Goal: Check status: Check status

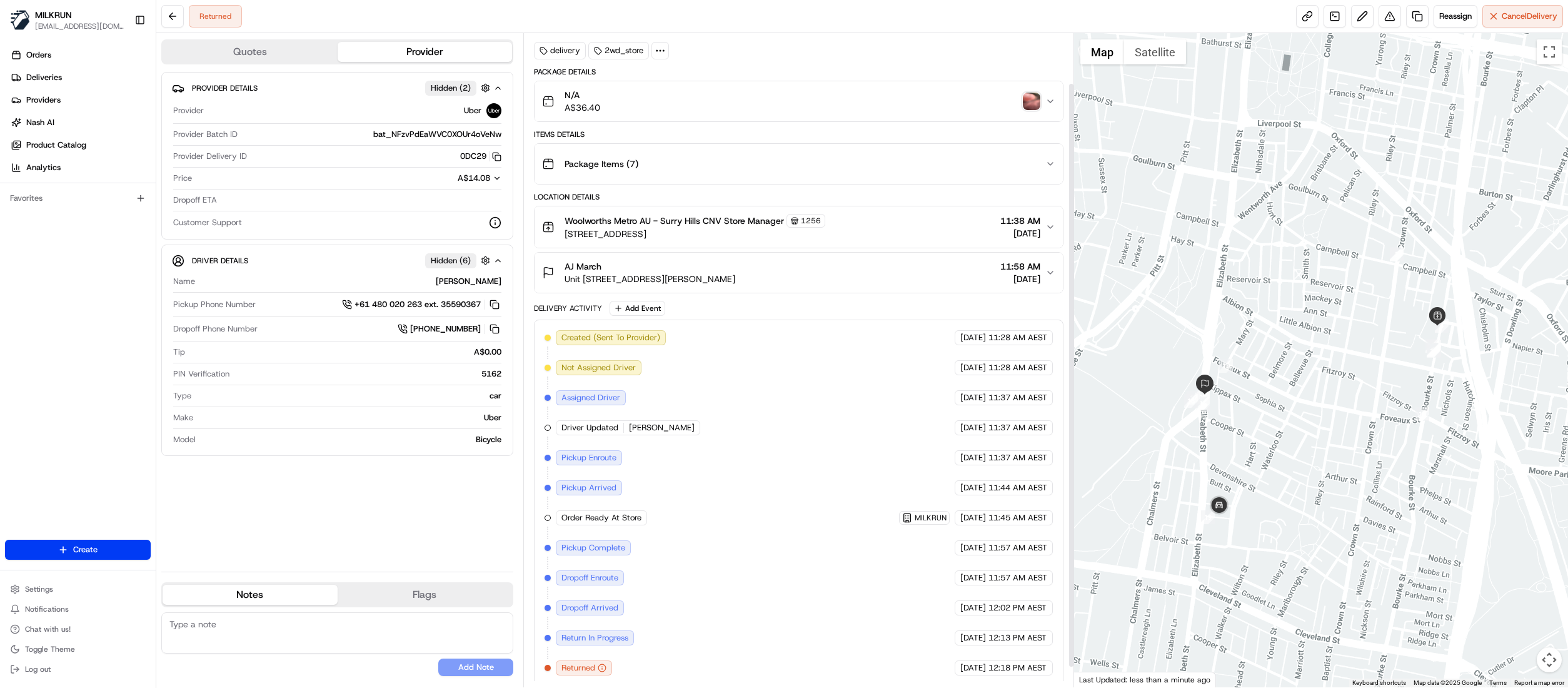
scroll to position [78, 0]
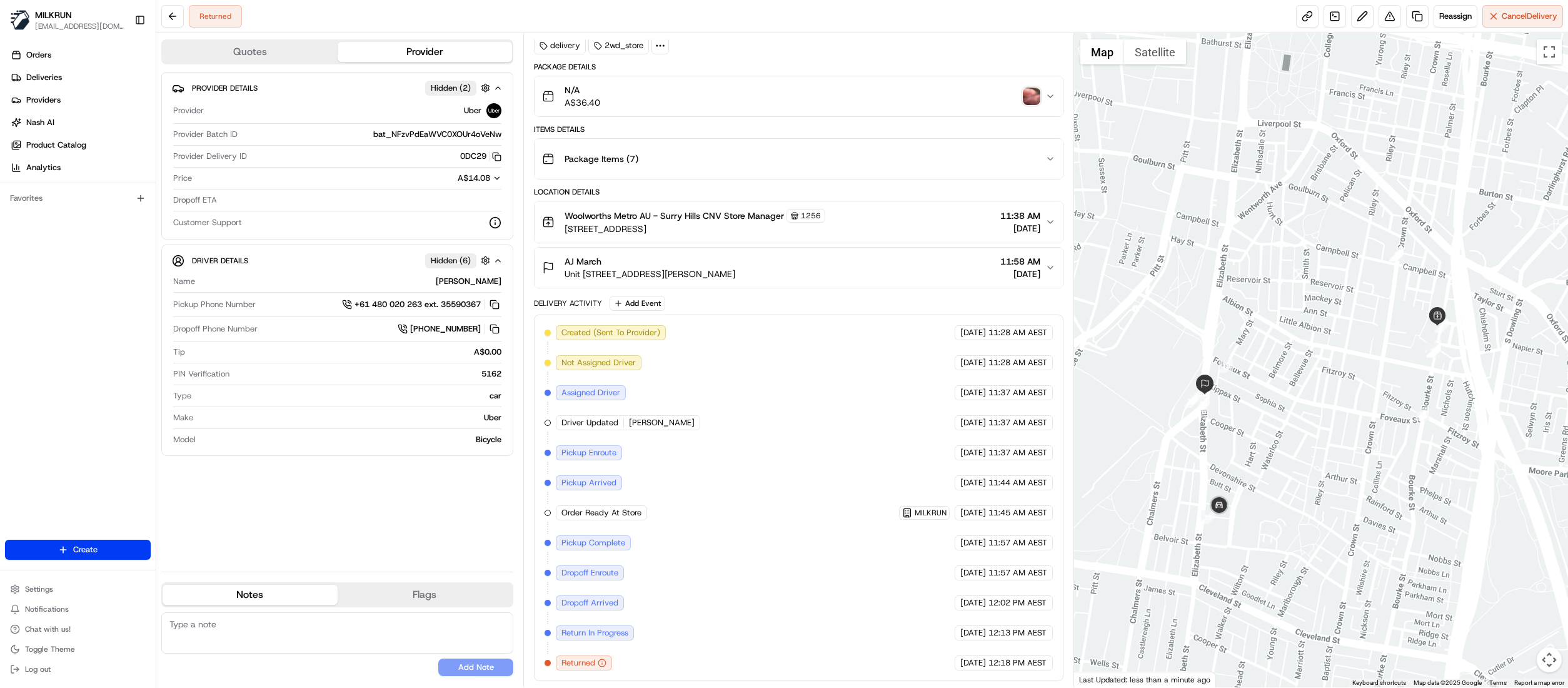
click at [1028, 88] on img "button" at bounding box center [1032, 96] width 18 height 18
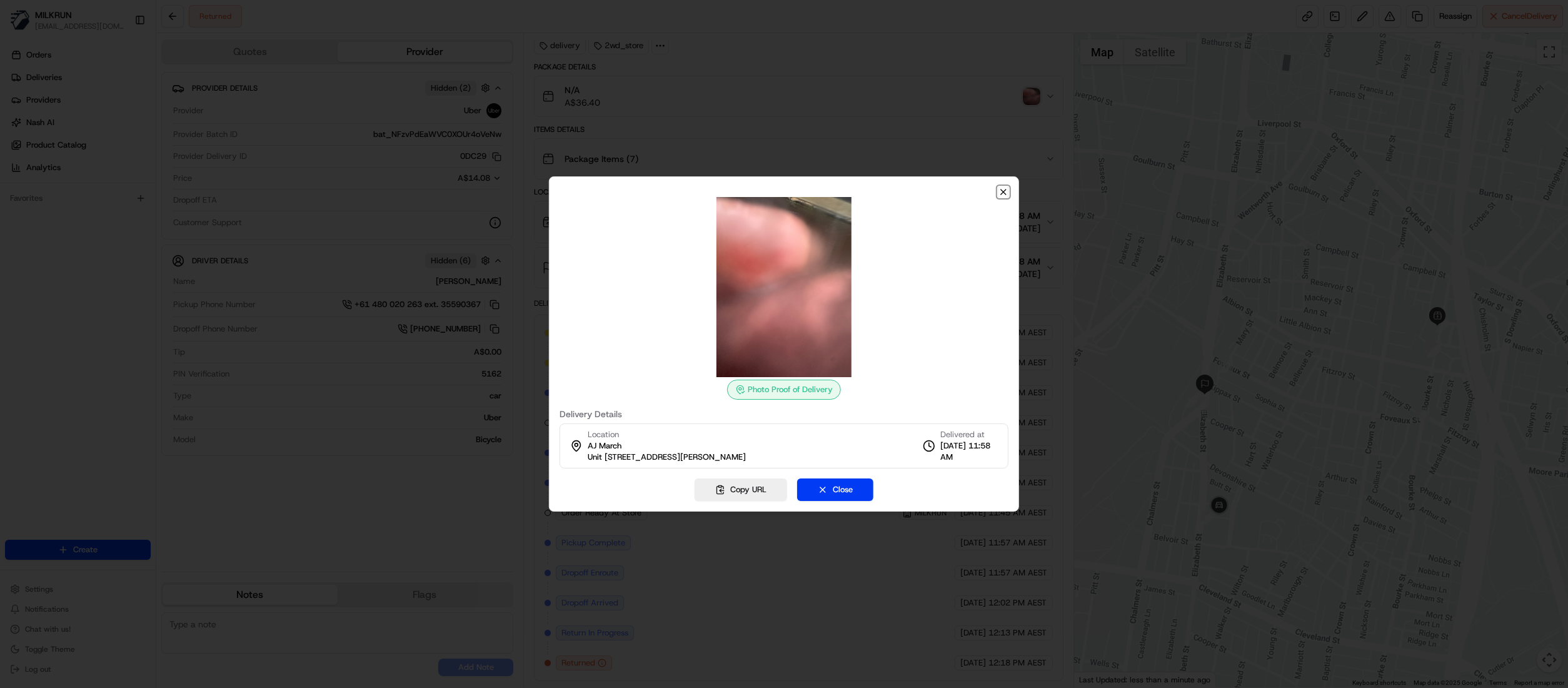
click at [1000, 189] on icon "button" at bounding box center [1004, 192] width 10 height 10
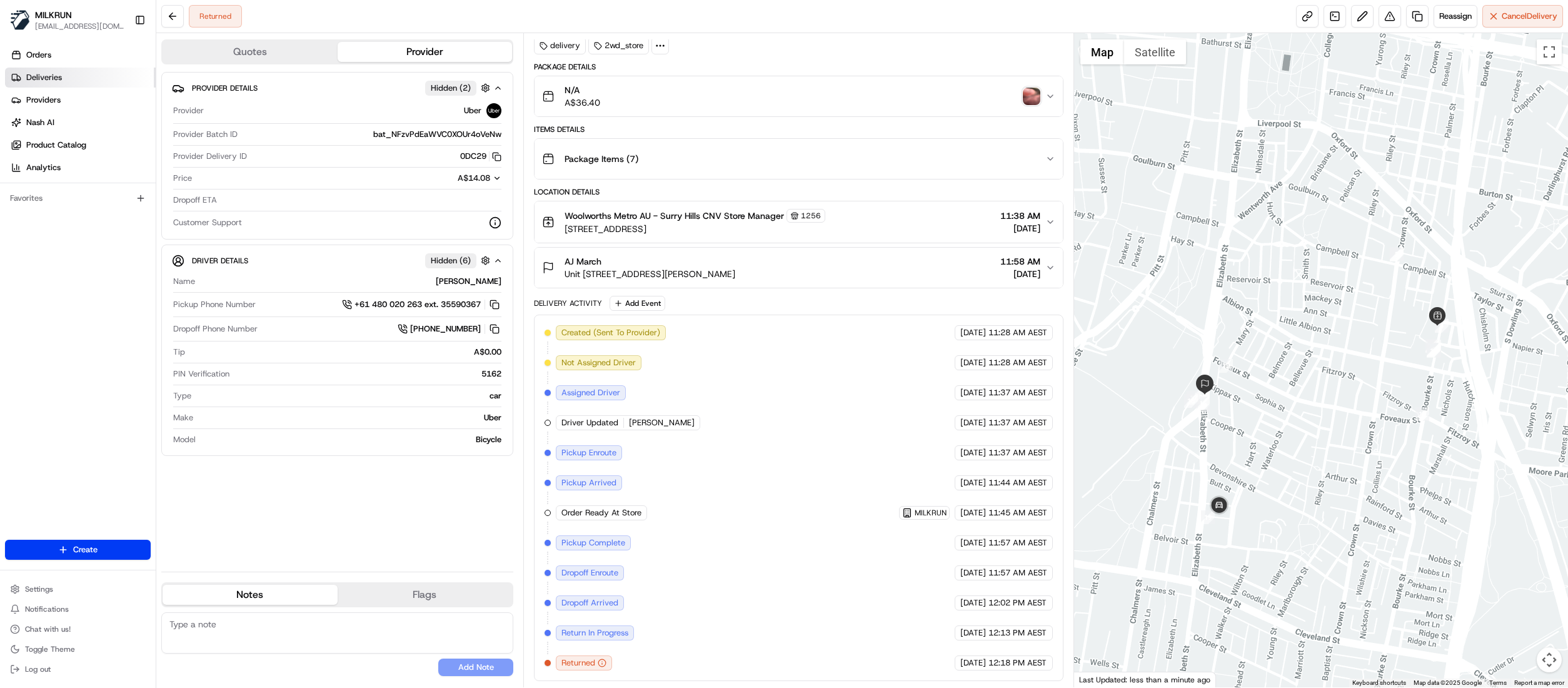
click at [31, 75] on span "Deliveries" at bounding box center [44, 77] width 35 height 11
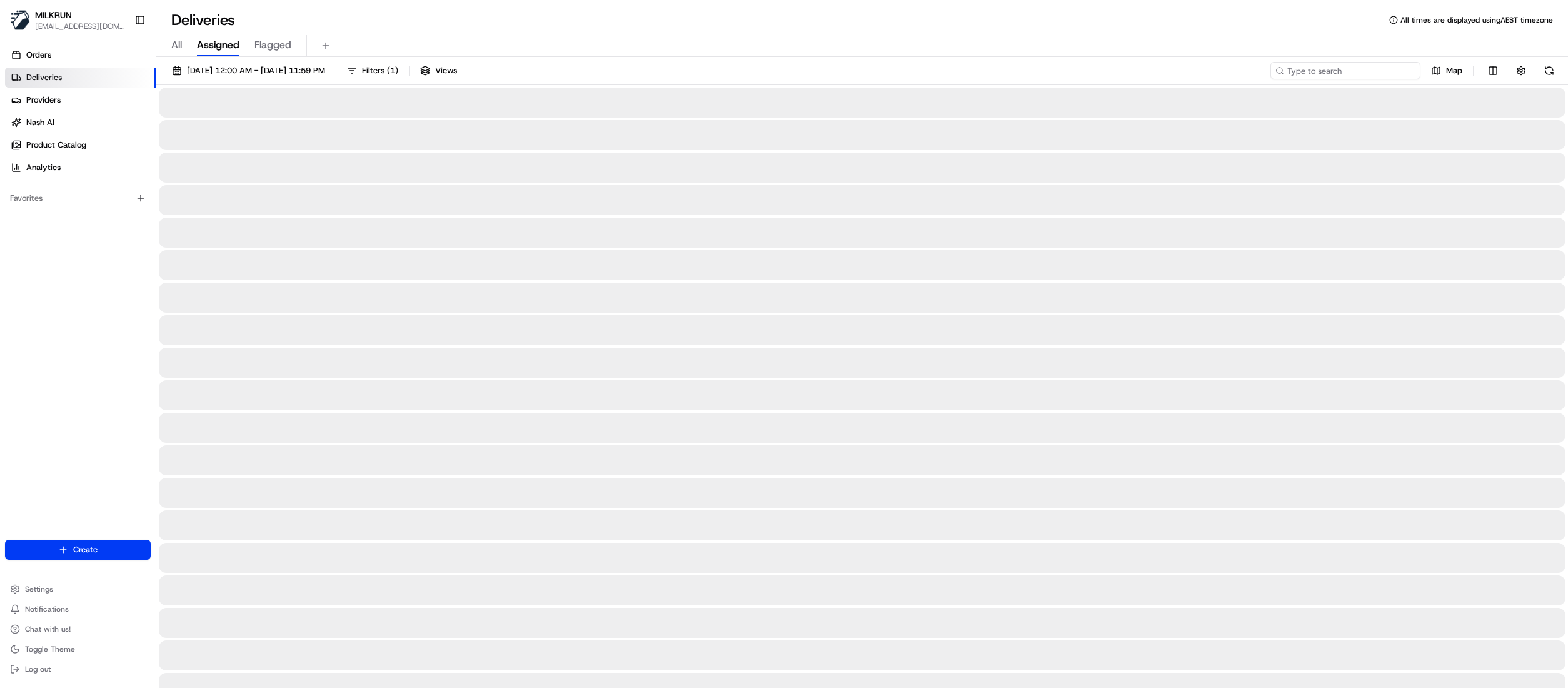
click at [1355, 74] on input at bounding box center [1345, 71] width 150 height 18
paste input "Courtneyrussell1993@gmail.com"
type input "Courtneyrussell1993@gmail.com"
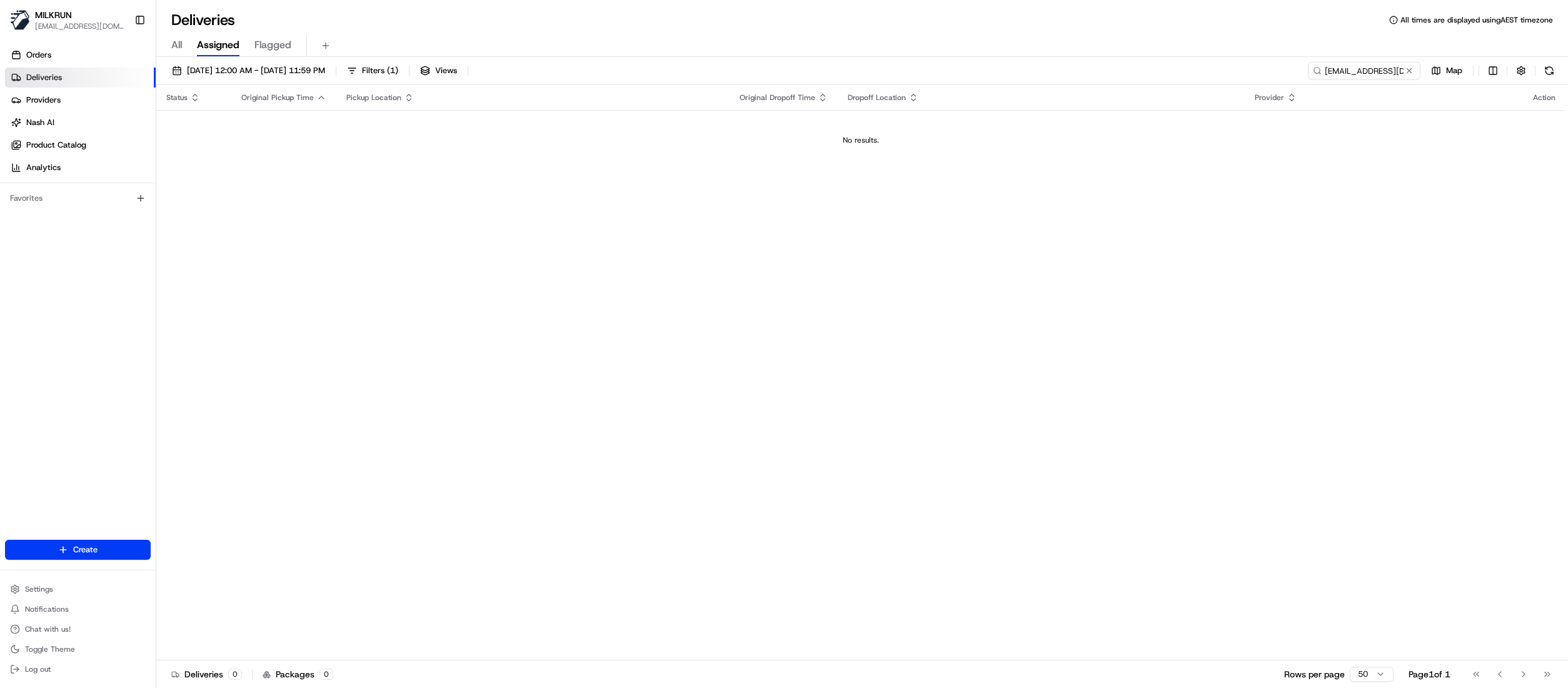
click at [48, 82] on span "Deliveries" at bounding box center [44, 77] width 35 height 11
click at [1411, 73] on button at bounding box center [1408, 71] width 13 height 13
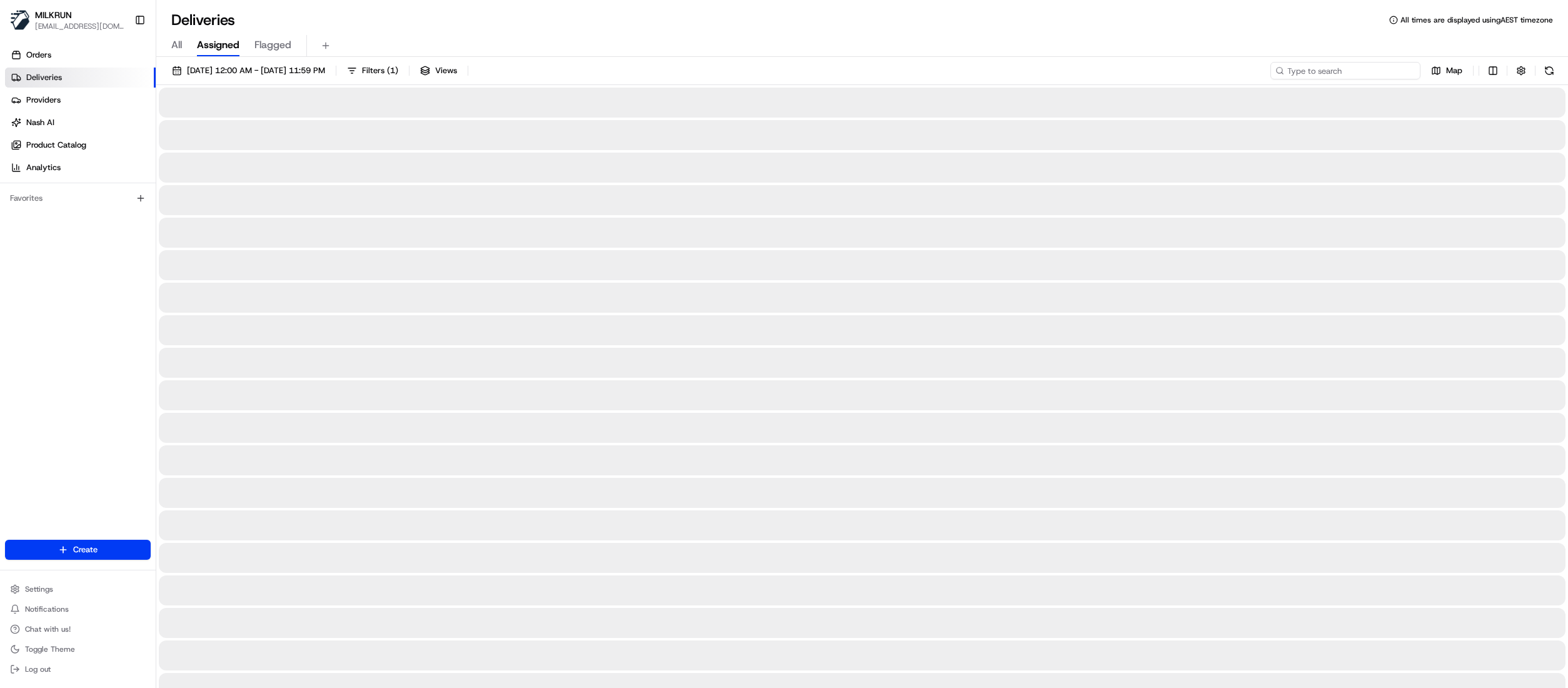
click at [1386, 70] on input at bounding box center [1345, 71] width 150 height 18
paste input "49ea1db4-5033-49d4-83bf-61b523f036aa"
type input "49ea1db4-5033-49d4-83bf-61b523f036aa"
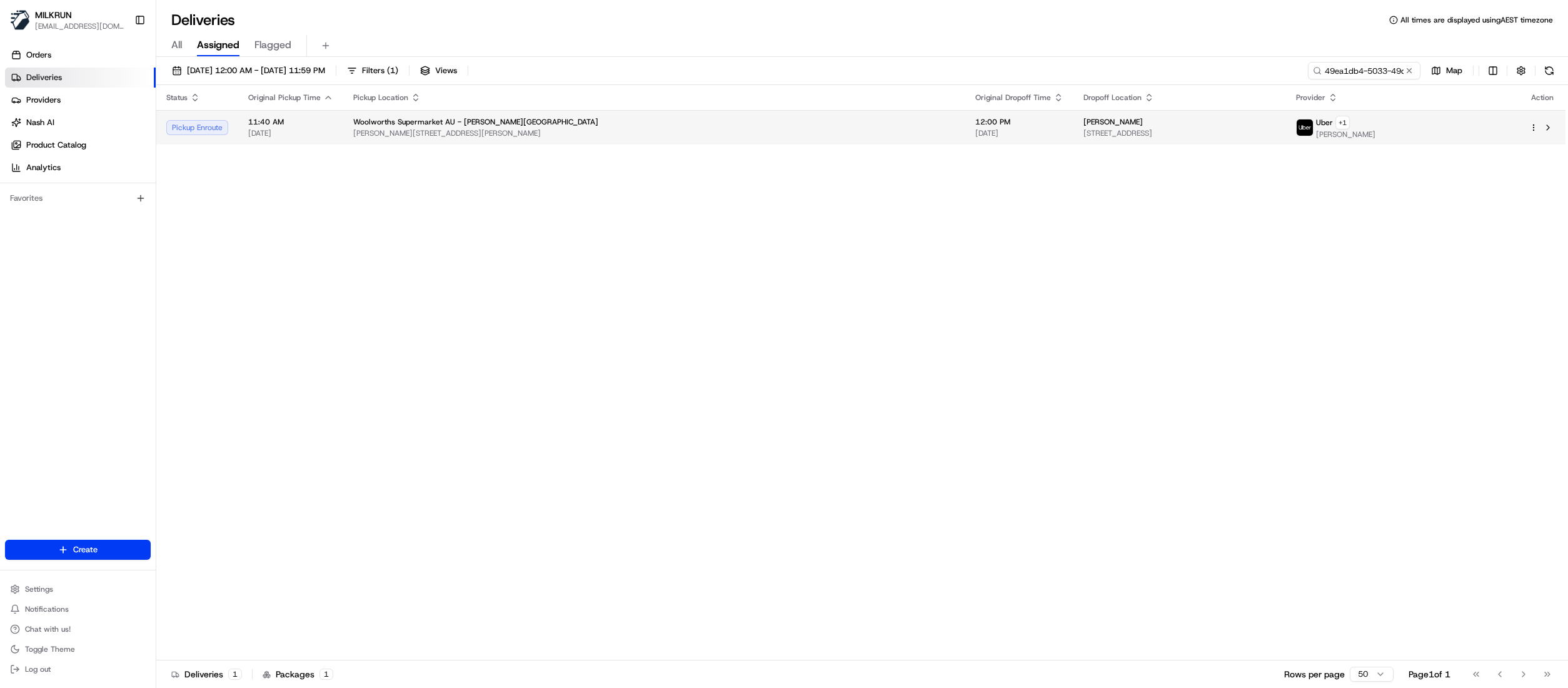
click at [763, 122] on div "Woolworths Supermarket AU - Gregory Hills" at bounding box center [654, 122] width 602 height 10
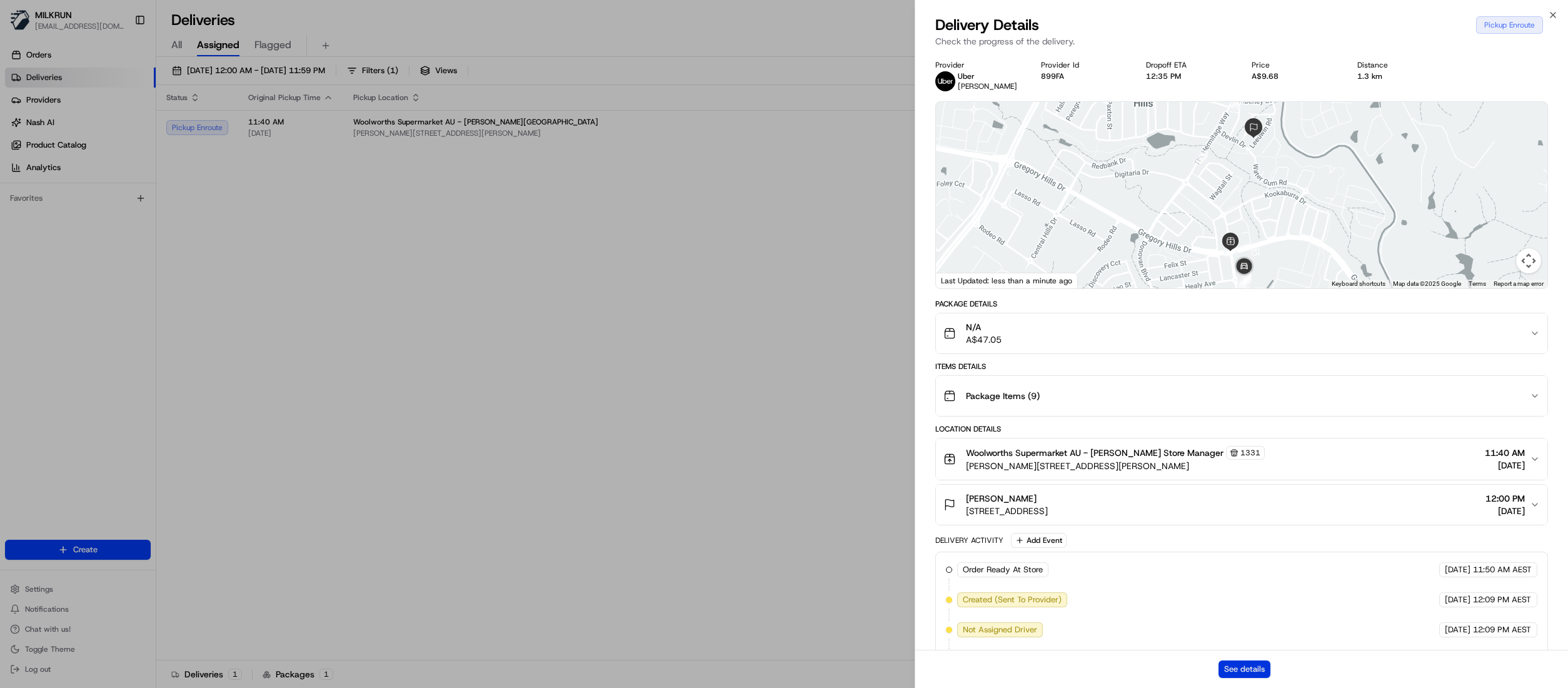
click at [1226, 667] on button "See details" at bounding box center [1244, 670] width 52 height 18
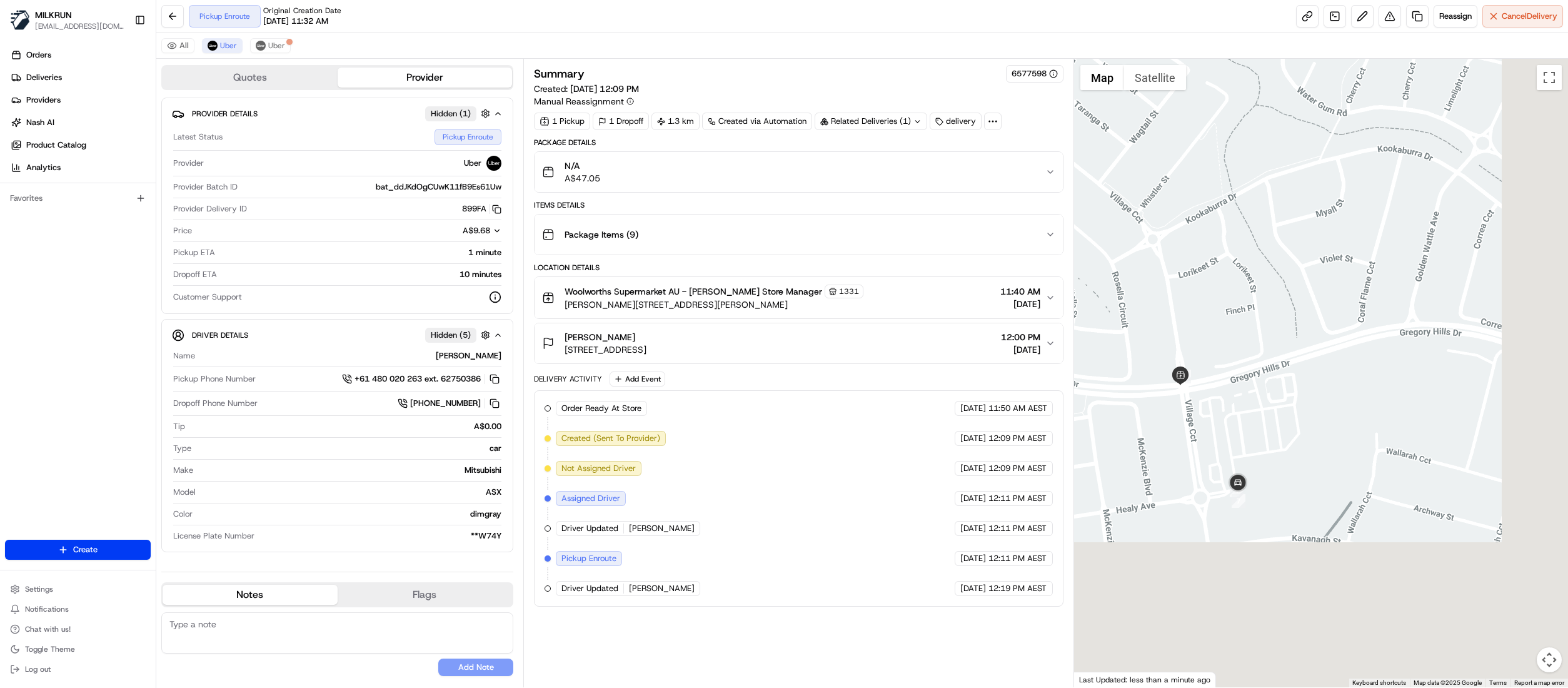
drag, startPoint x: 1401, startPoint y: 390, endPoint x: 1286, endPoint y: 77, distance: 333.5
click at [1286, 77] on div at bounding box center [1321, 373] width 494 height 628
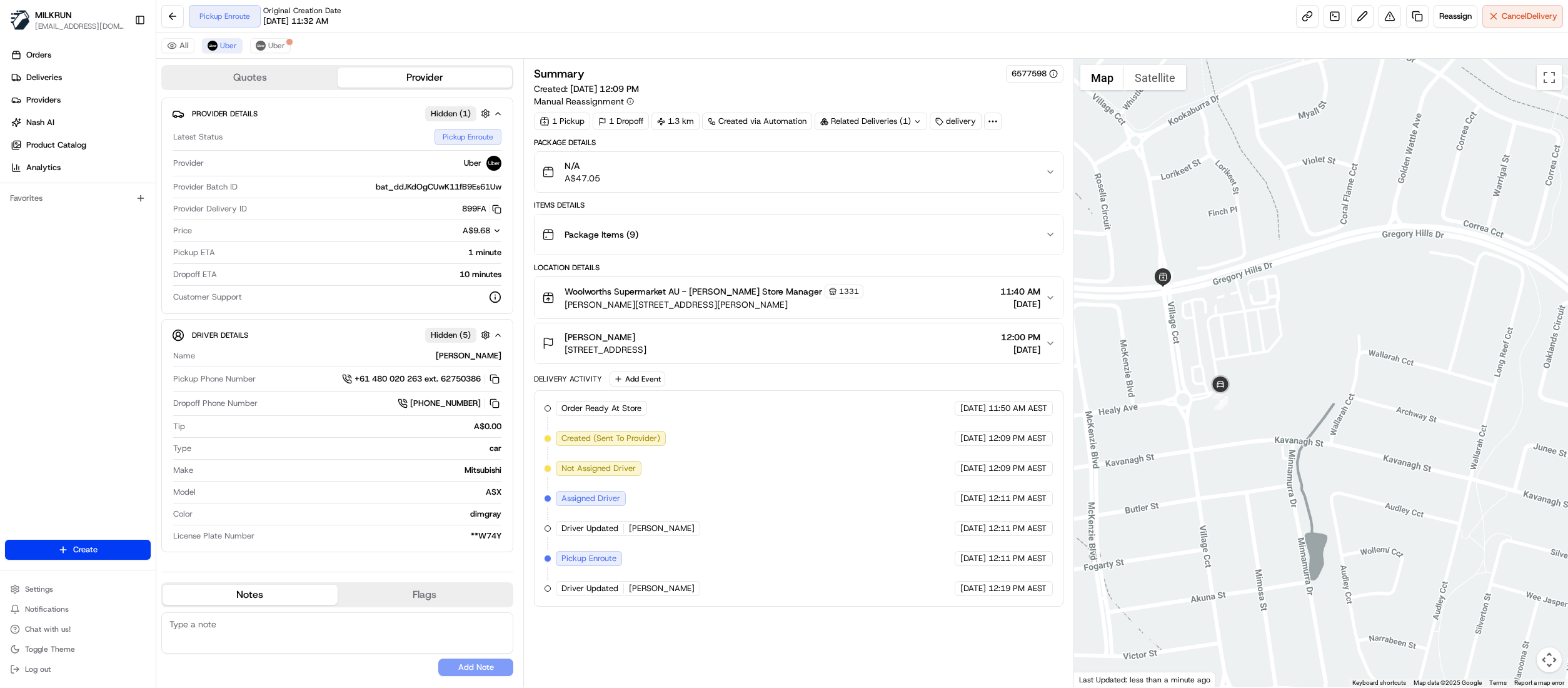
click at [1557, 673] on gmp-internal-camera-control at bounding box center [1549, 660] width 25 height 25
click at [1549, 662] on button "Map camera controls" at bounding box center [1549, 660] width 25 height 25
click at [1522, 656] on button "Zoom out" at bounding box center [1518, 660] width 25 height 25
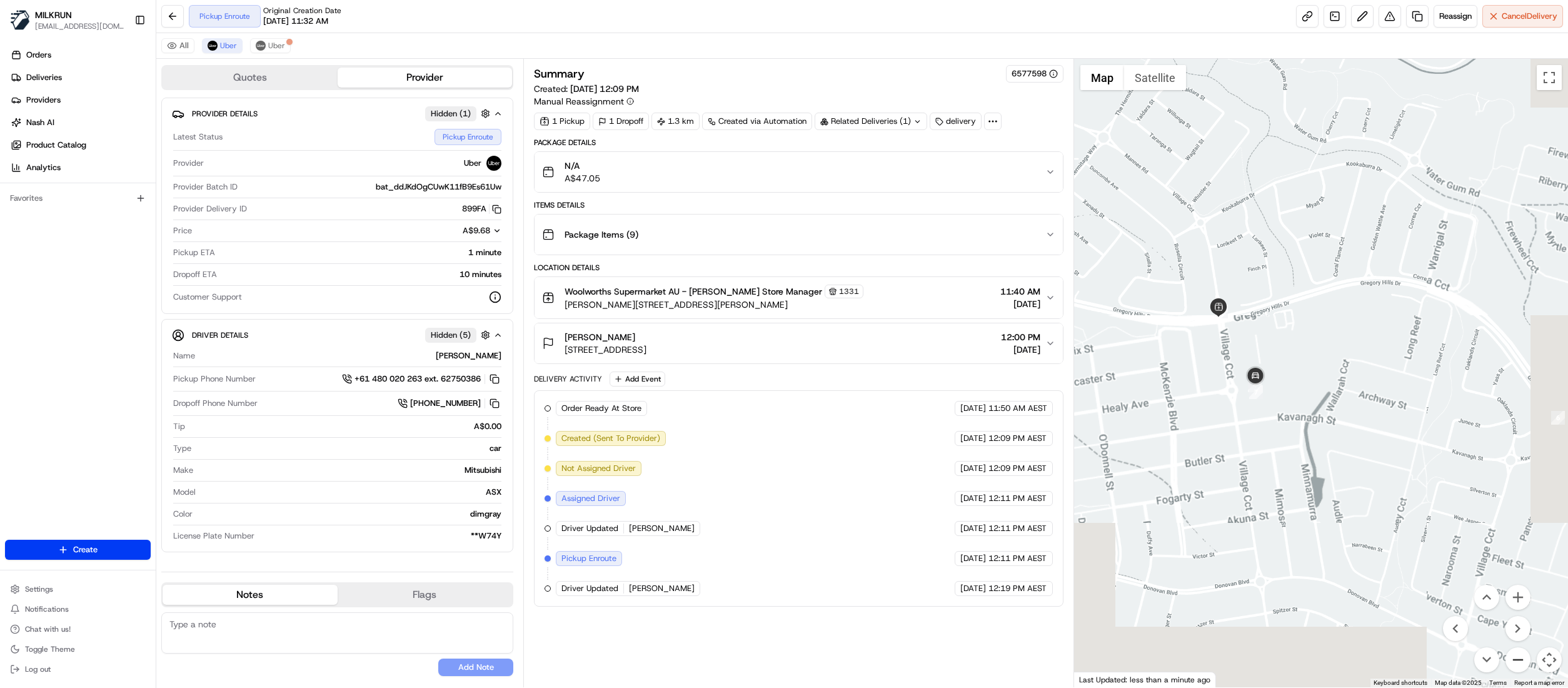
click at [1522, 656] on button "Zoom out" at bounding box center [1518, 660] width 25 height 25
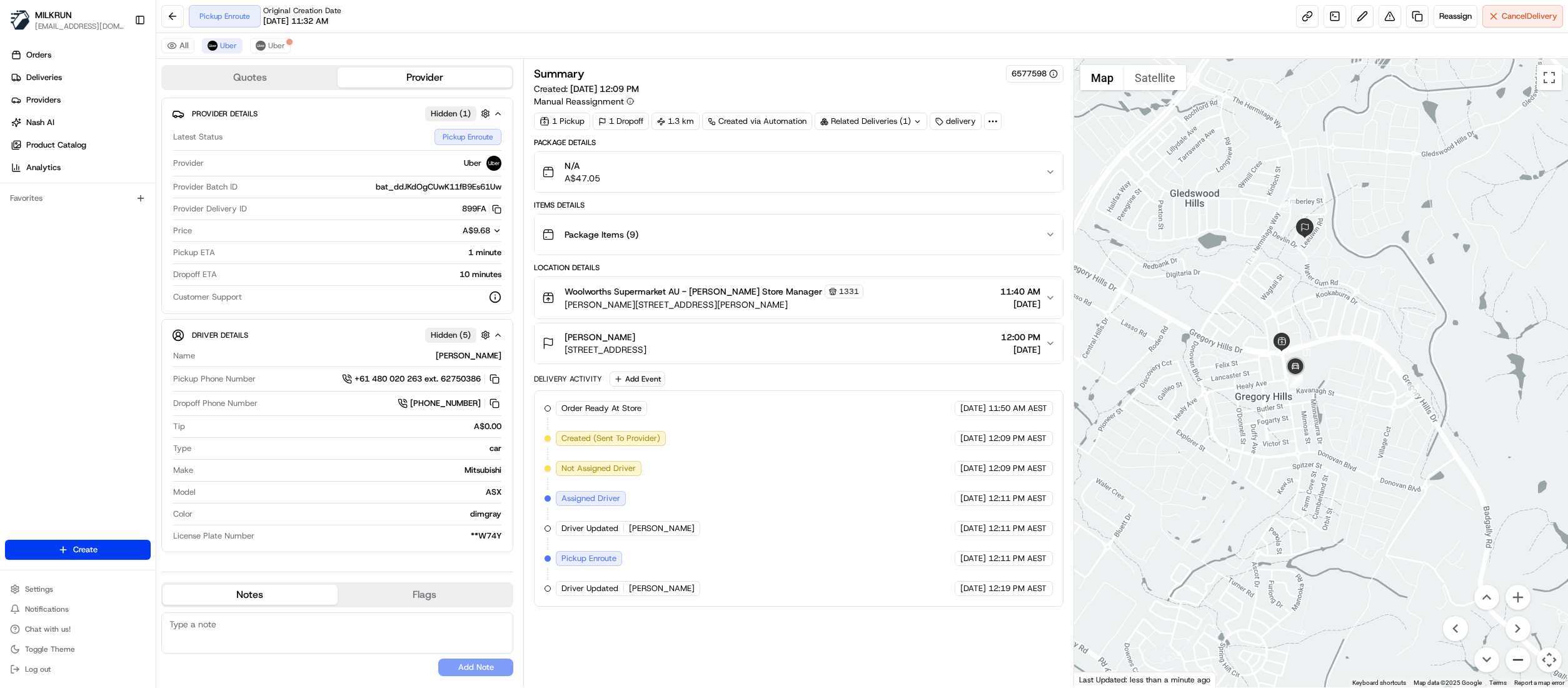
click at [1522, 656] on button "Zoom out" at bounding box center [1518, 660] width 25 height 25
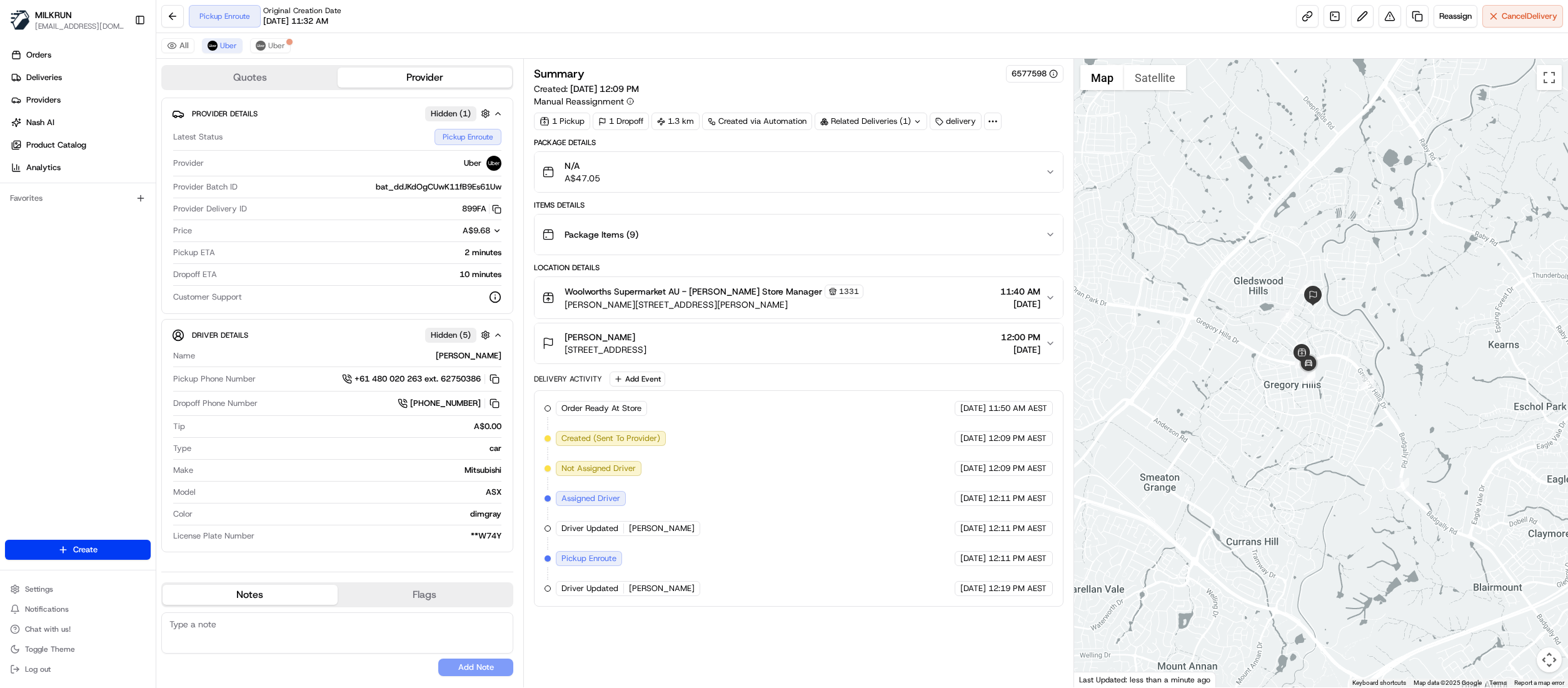
click at [1554, 670] on button "Map camera controls" at bounding box center [1549, 660] width 25 height 25
click at [1520, 603] on button "Zoom in" at bounding box center [1518, 597] width 25 height 25
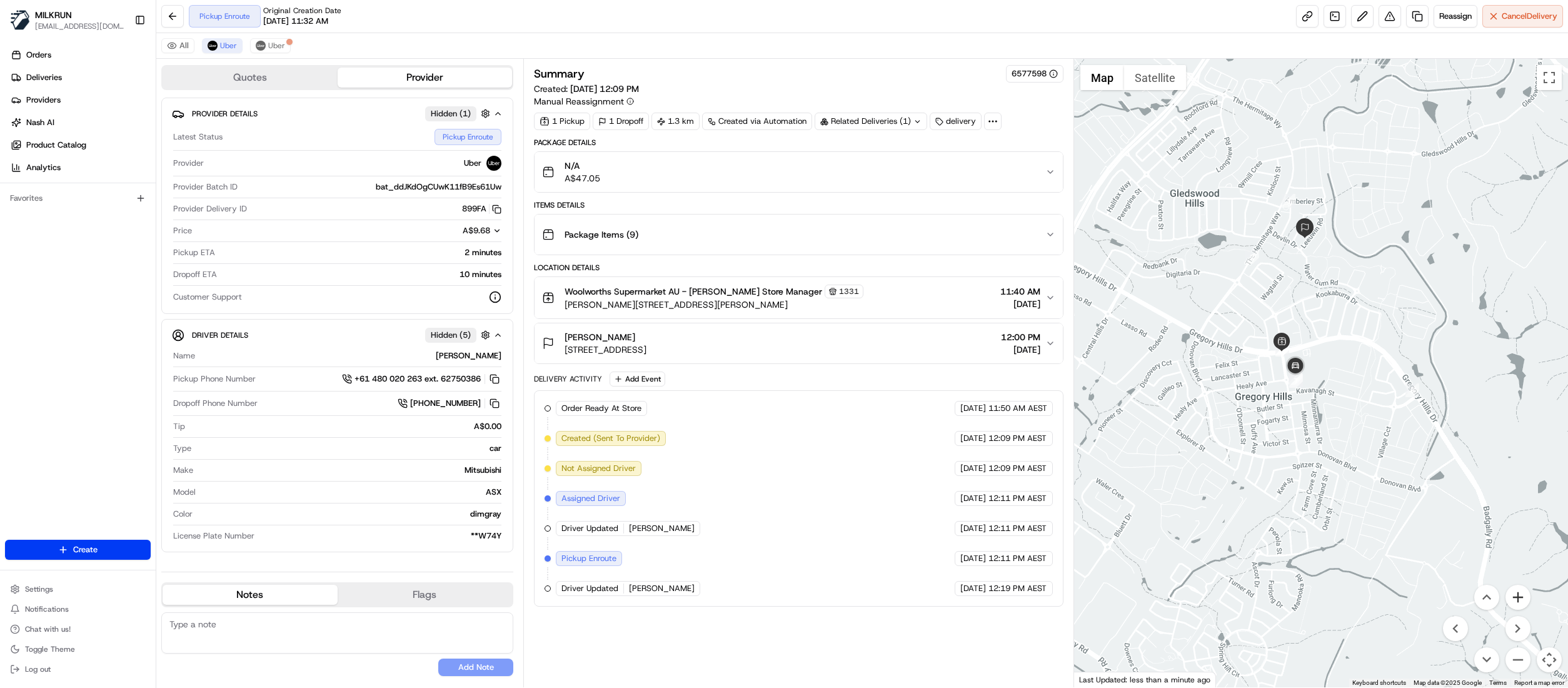
click at [1520, 603] on button "Zoom in" at bounding box center [1518, 597] width 25 height 25
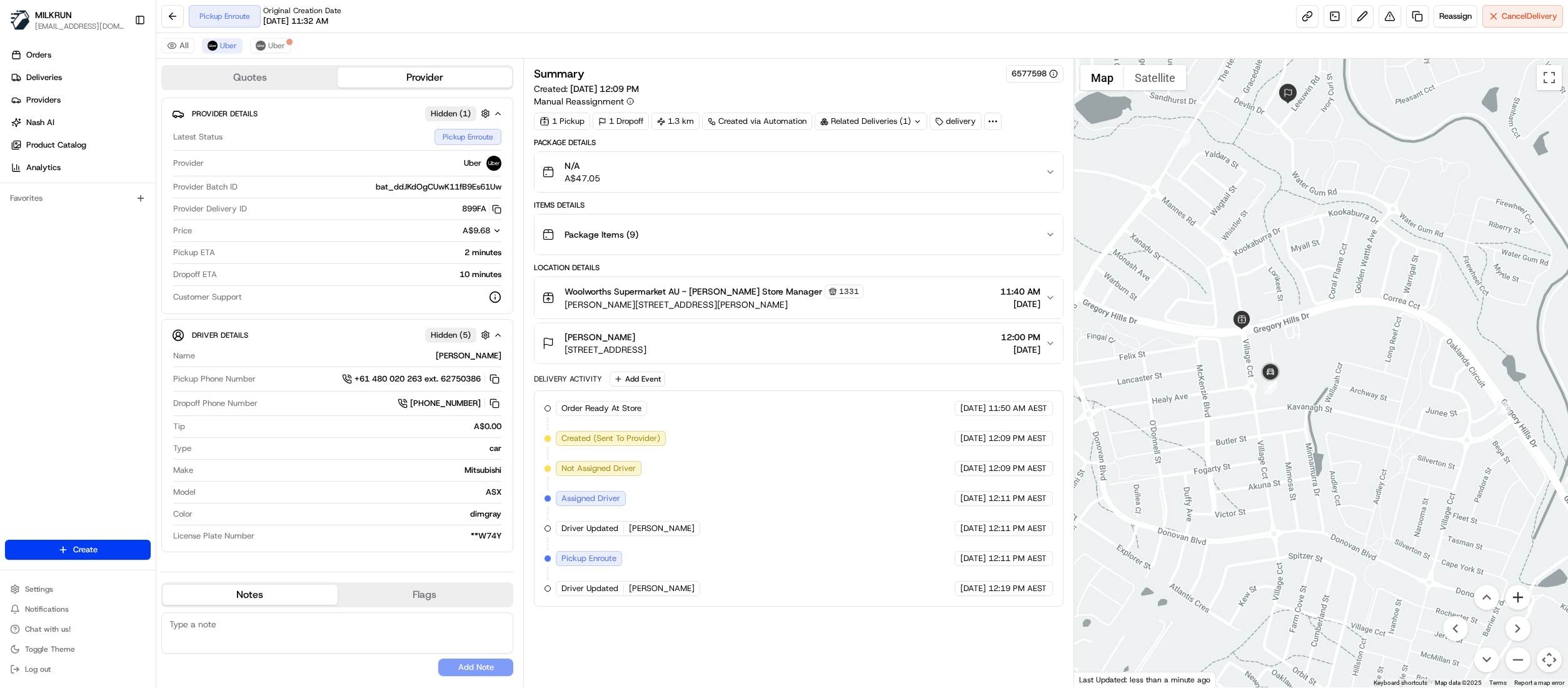
click at [1520, 603] on button "Zoom in" at bounding box center [1518, 597] width 25 height 25
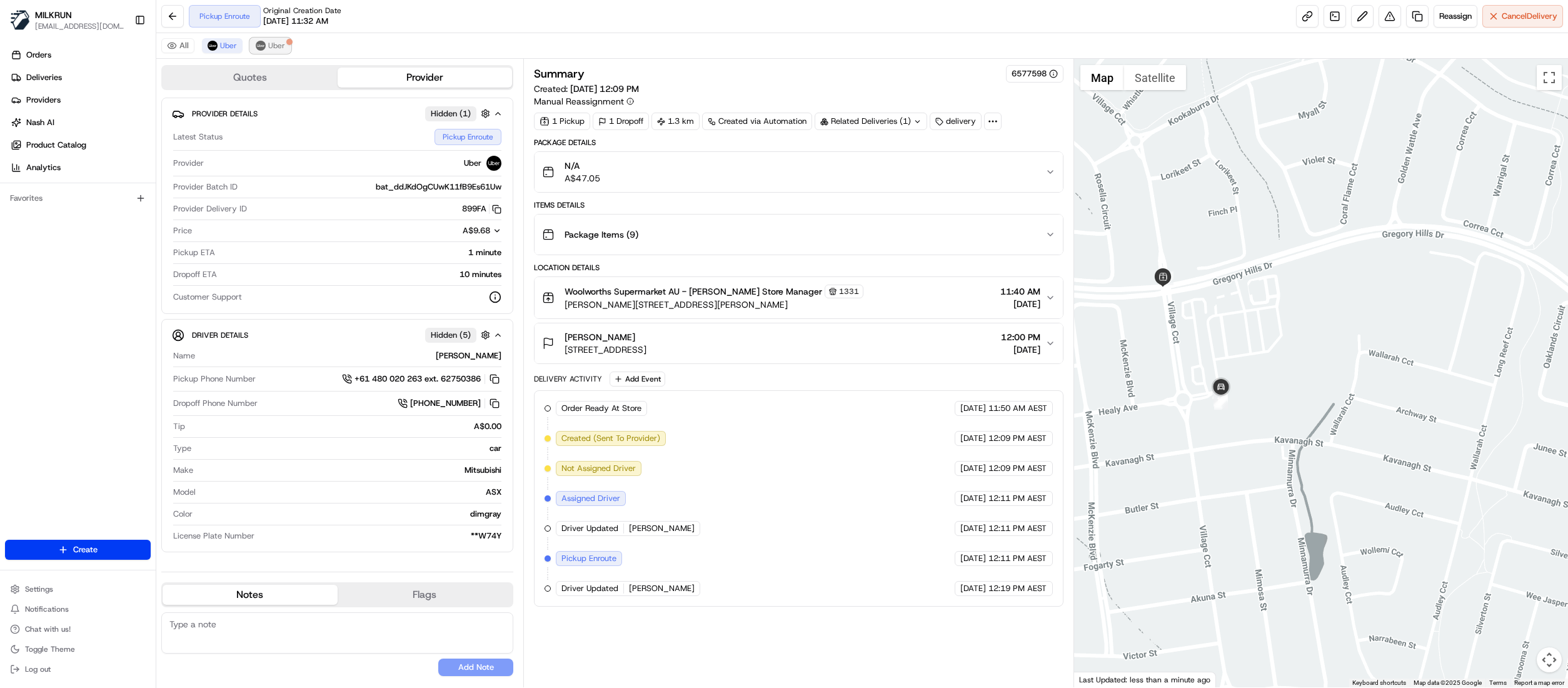
click at [281, 45] on span "Uber" at bounding box center [277, 46] width 17 height 10
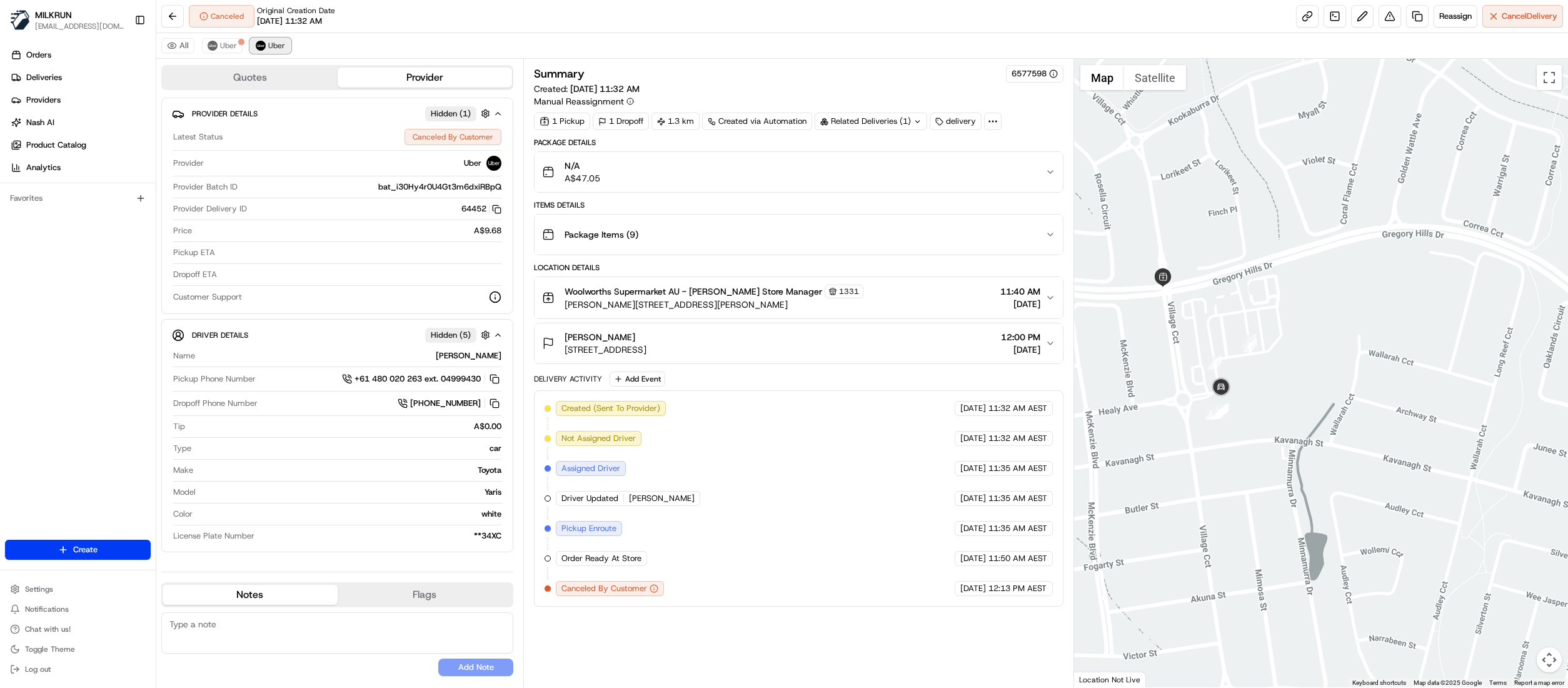
click at [266, 52] on button "Uber" at bounding box center [270, 46] width 40 height 15
click at [221, 44] on span "Uber" at bounding box center [228, 46] width 17 height 10
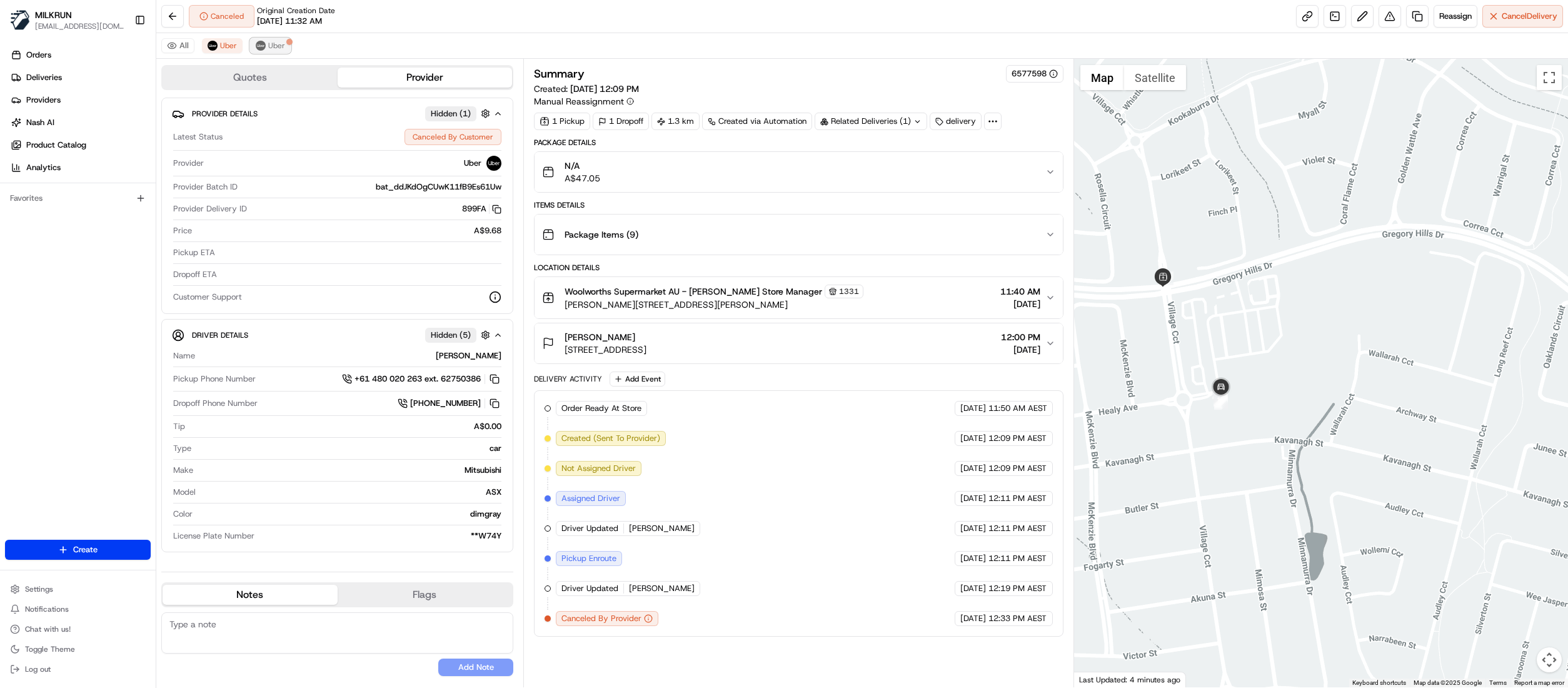
drag, startPoint x: 268, startPoint y: 47, endPoint x: 285, endPoint y: 52, distance: 17.7
click at [271, 49] on span "Uber" at bounding box center [277, 46] width 17 height 10
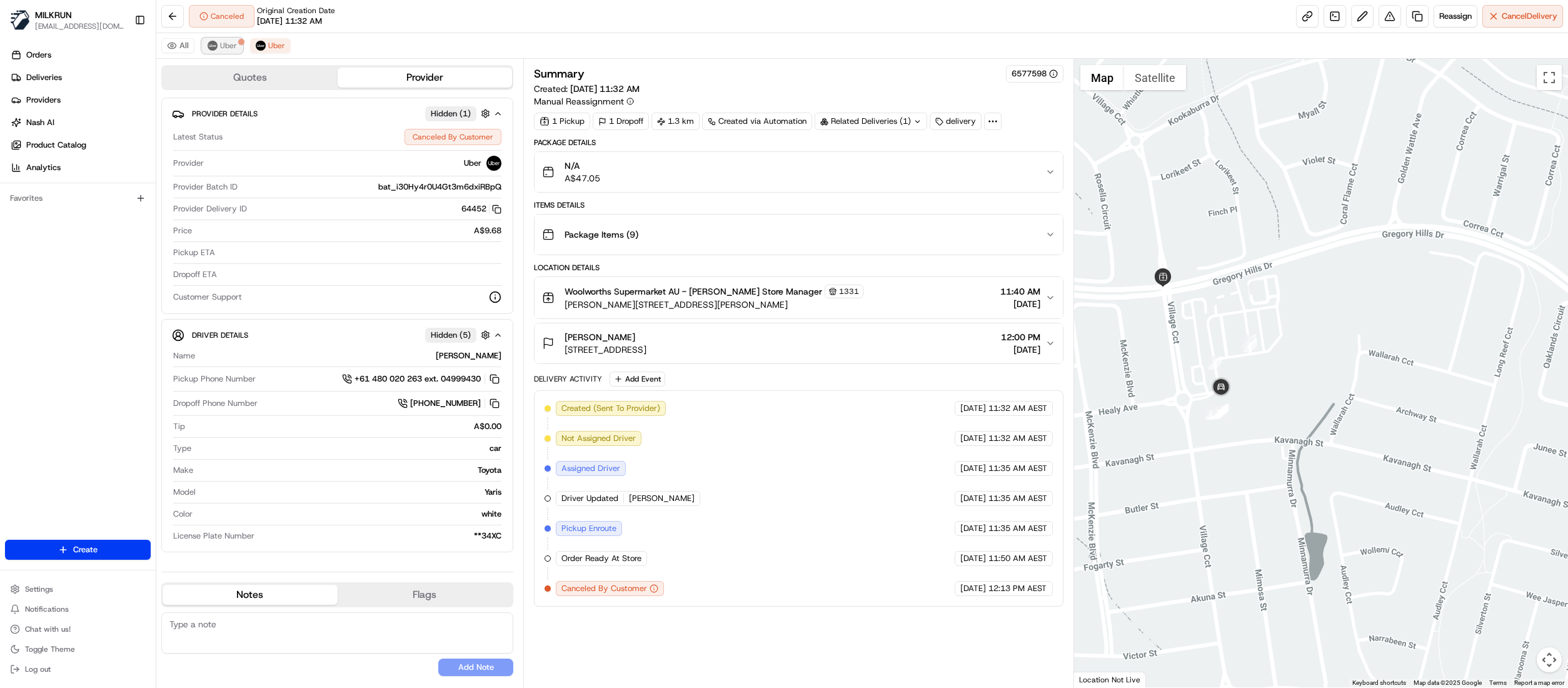
click at [215, 42] on button "Uber" at bounding box center [222, 46] width 40 height 15
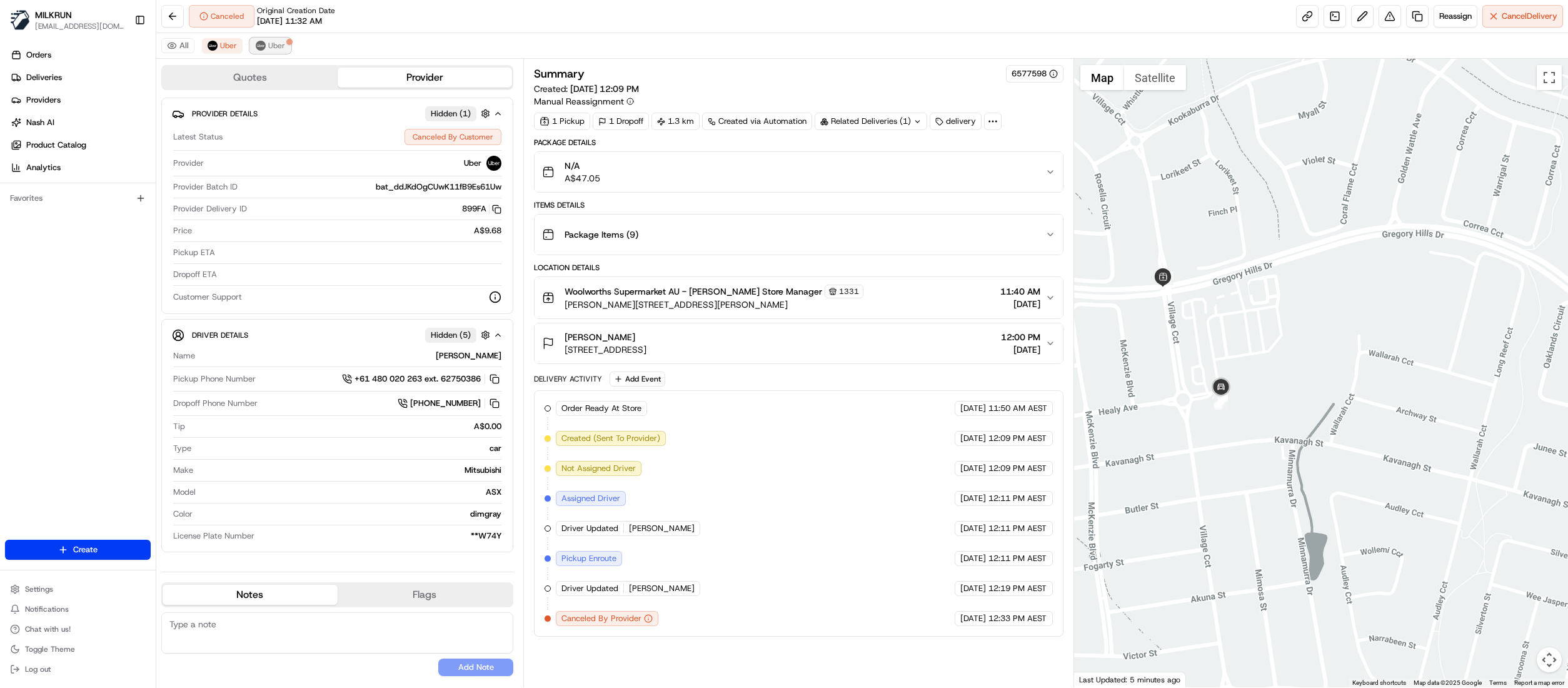
click at [276, 48] on span "Uber" at bounding box center [277, 46] width 17 height 10
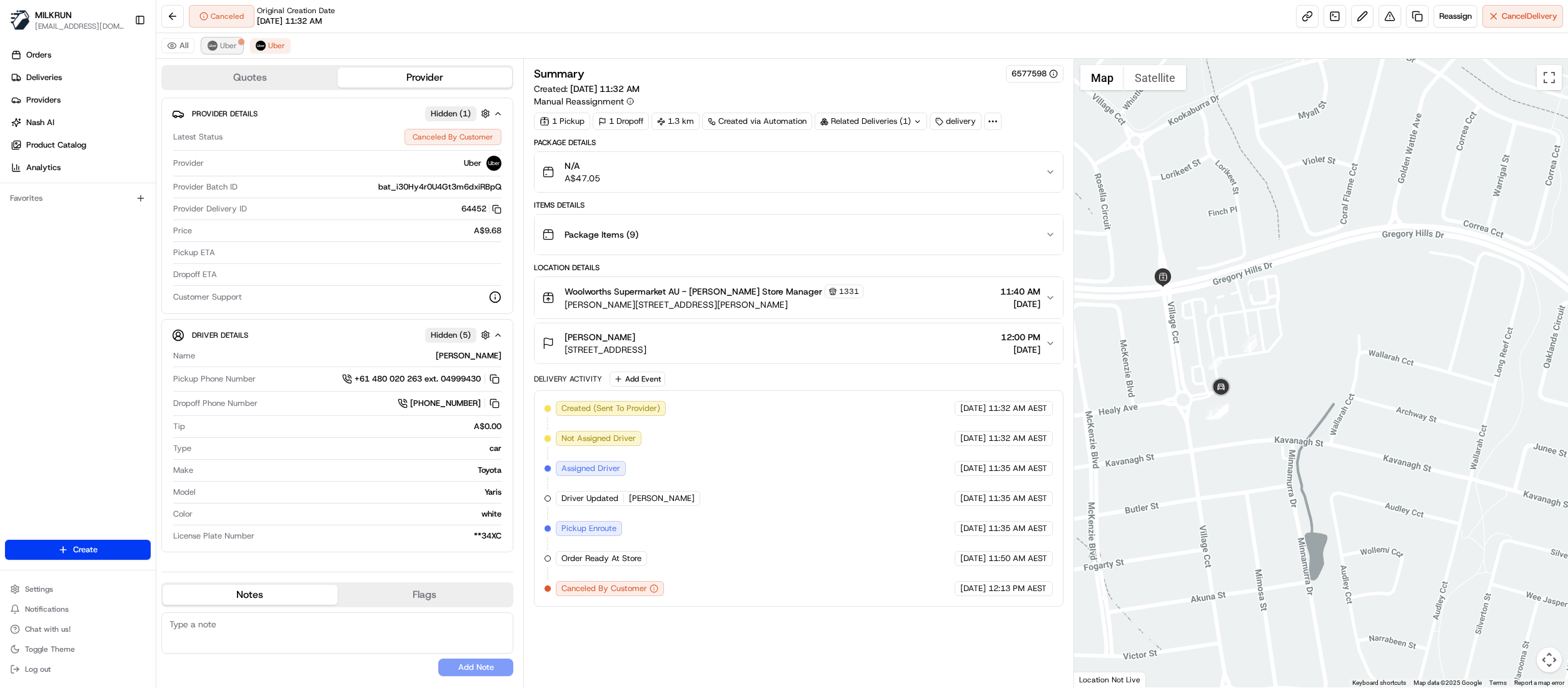
click at [235, 52] on button "Uber" at bounding box center [222, 46] width 40 height 15
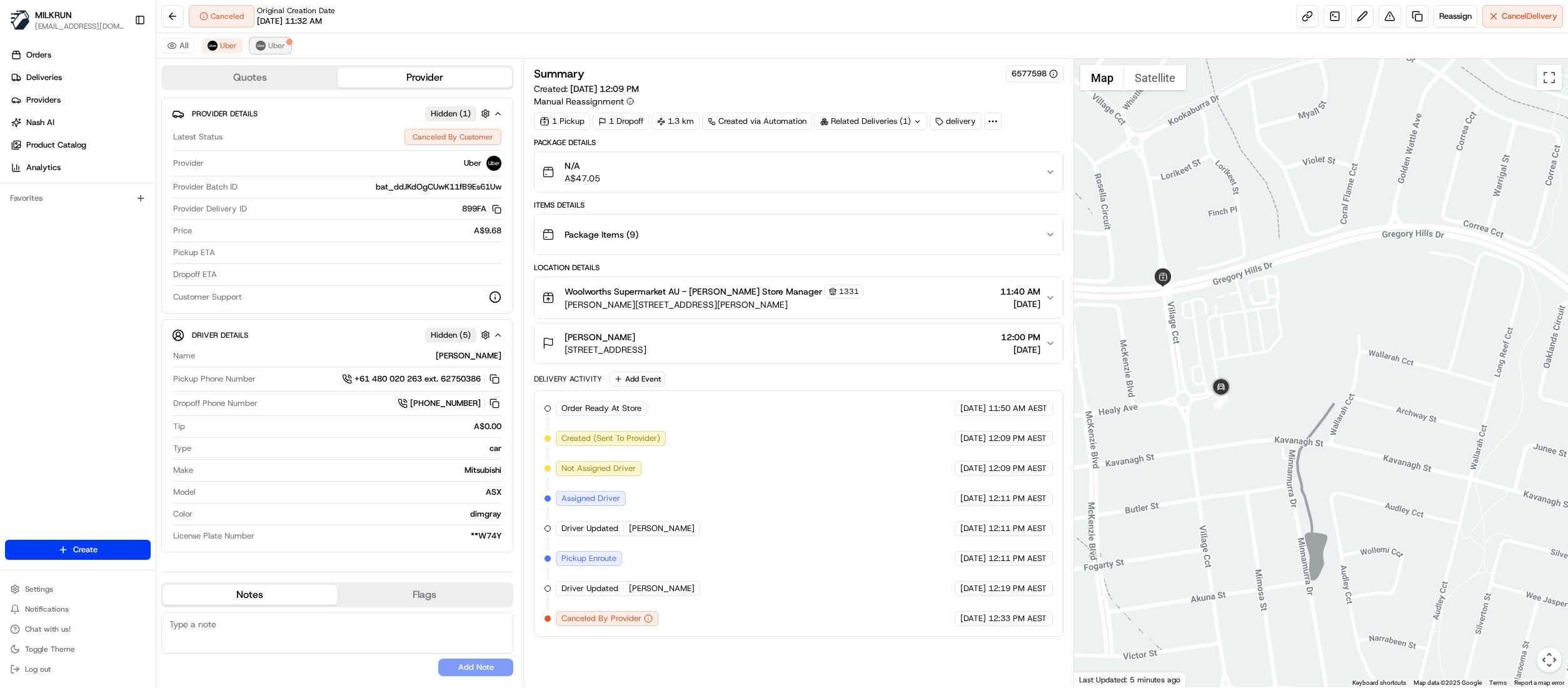
click at [291, 44] on div at bounding box center [289, 42] width 7 height 7
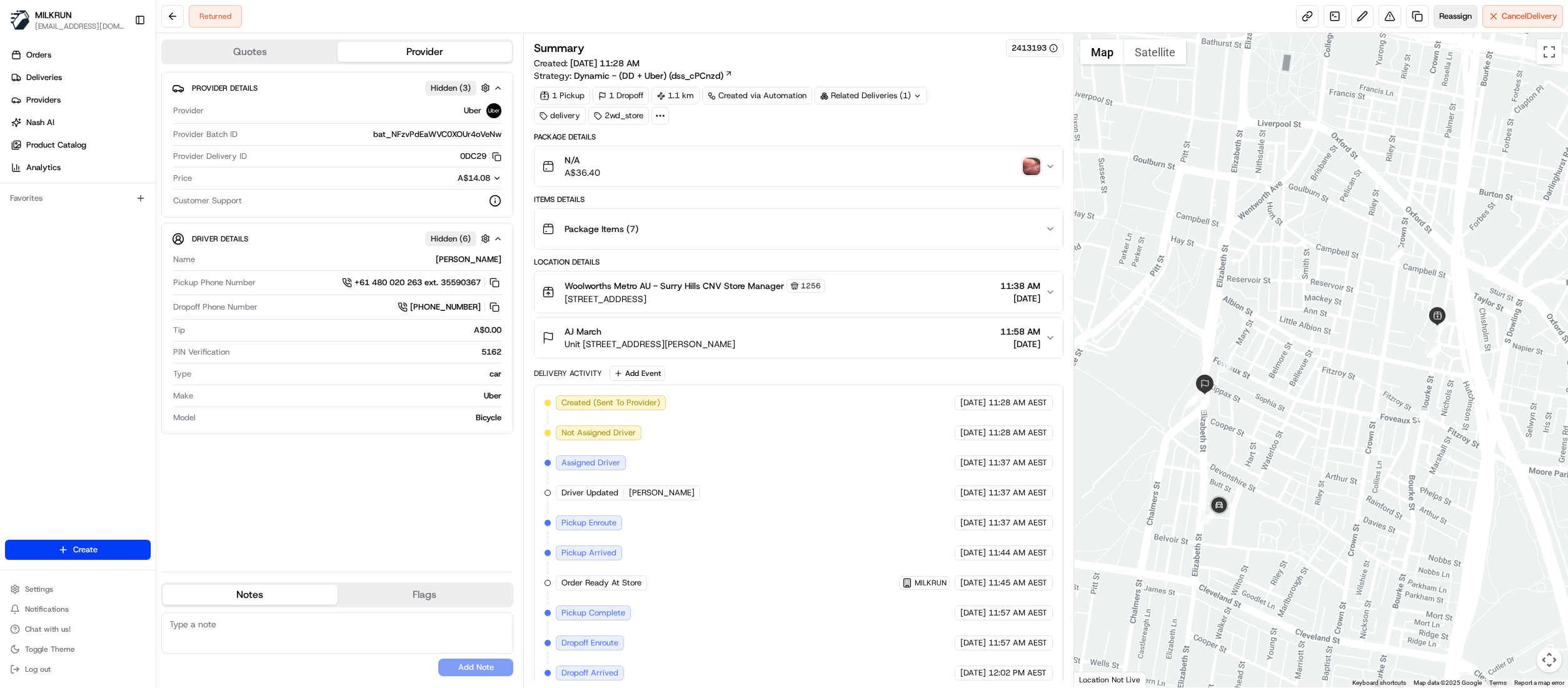
click at [1439, 24] on button "Reassign" at bounding box center [1455, 16] width 44 height 23
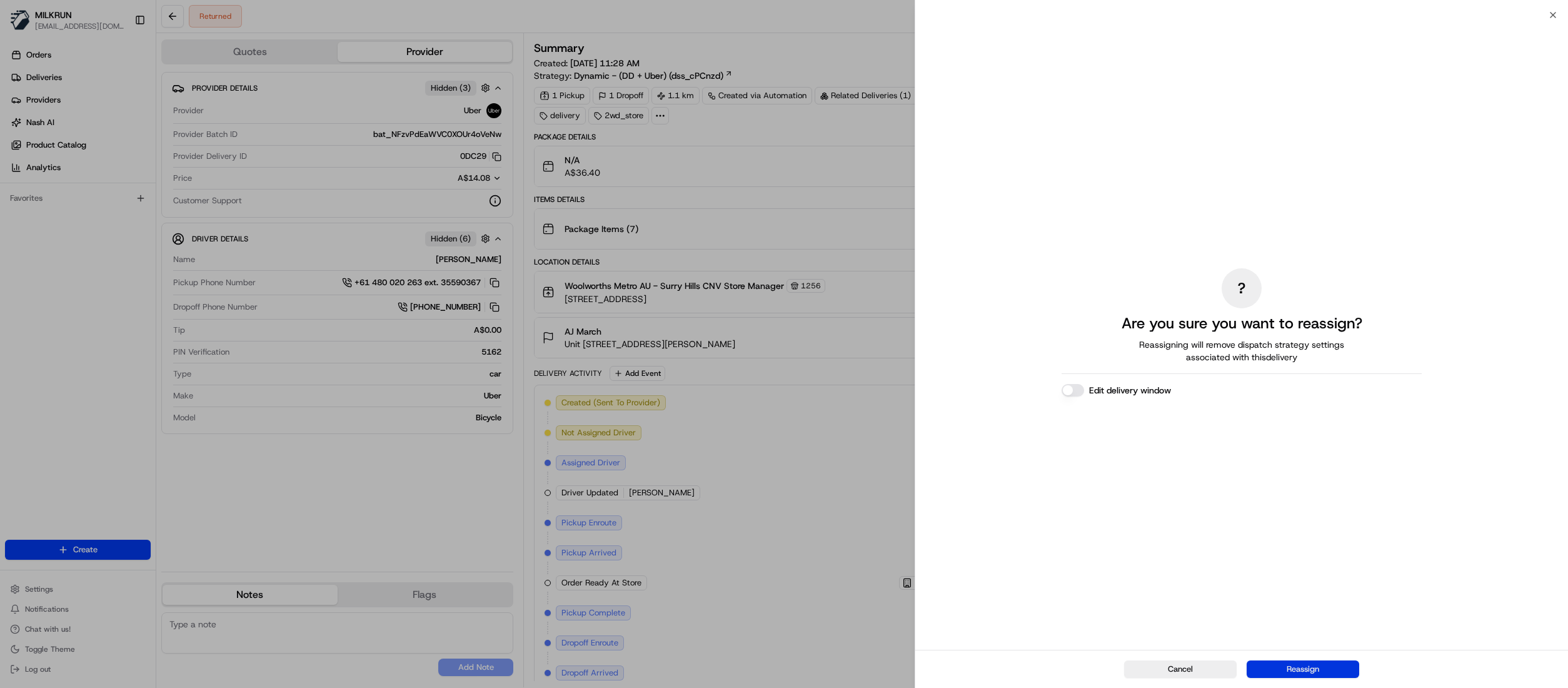
click at [1281, 674] on button "Reassign" at bounding box center [1302, 670] width 113 height 18
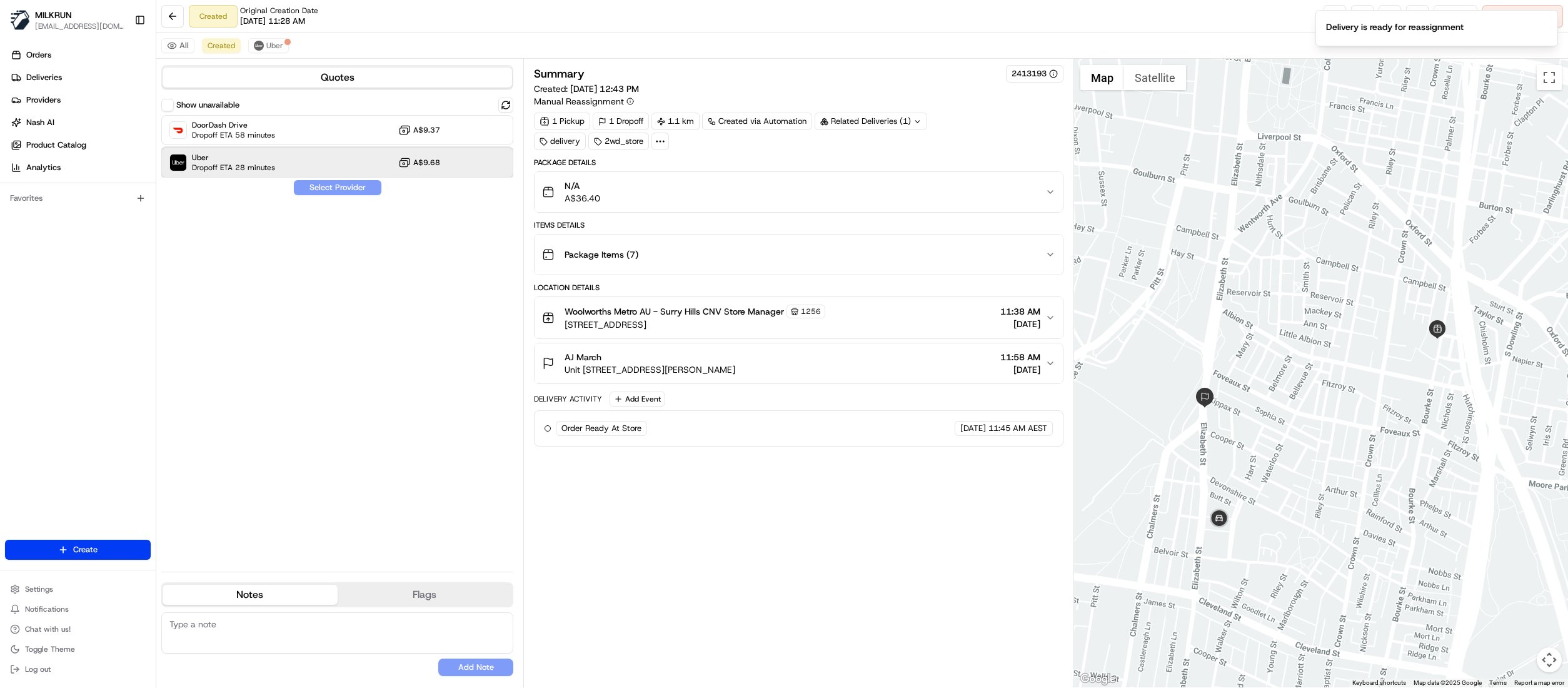
drag, startPoint x: 210, startPoint y: 160, endPoint x: 304, endPoint y: 196, distance: 100.7
click at [210, 160] on span "Uber" at bounding box center [233, 157] width 83 height 10
click at [320, 185] on button "Assign Provider" at bounding box center [338, 188] width 89 height 15
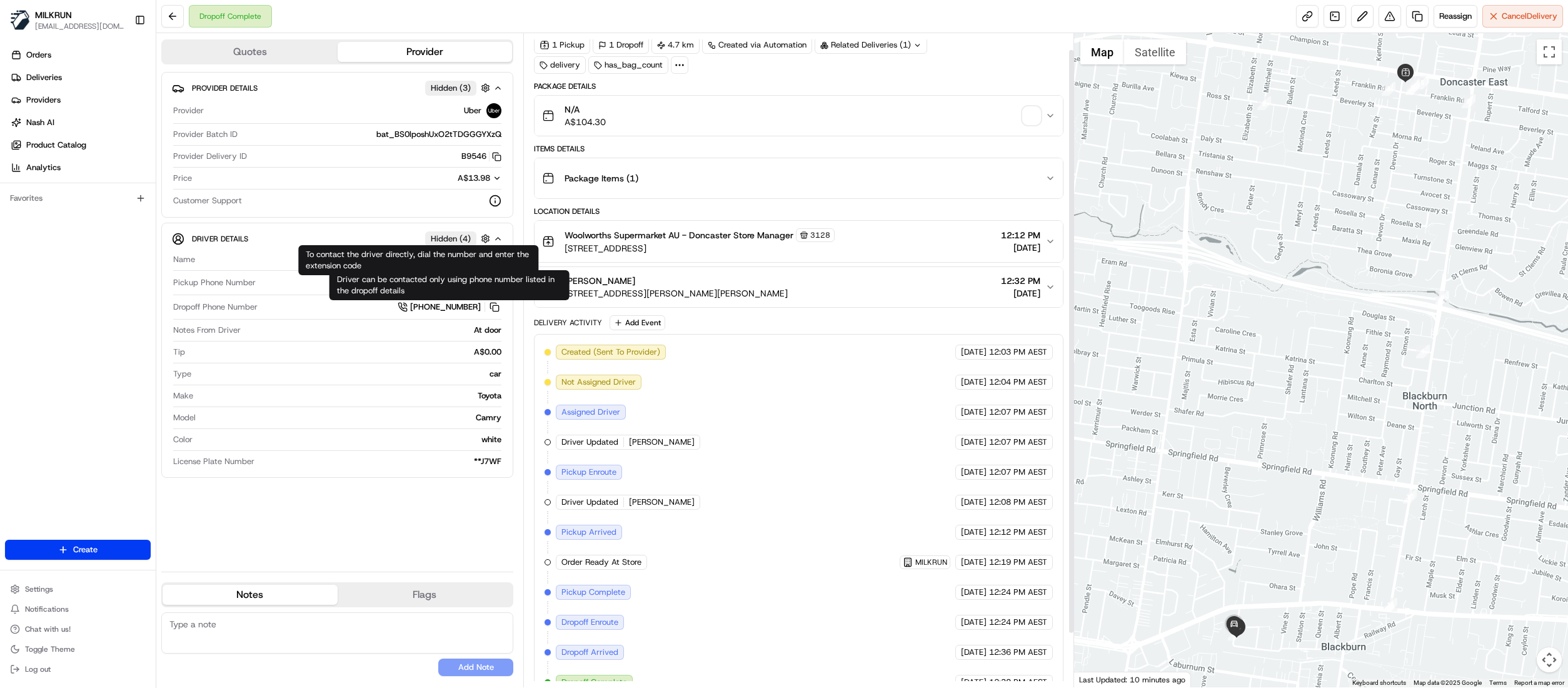
scroll to position [78, 0]
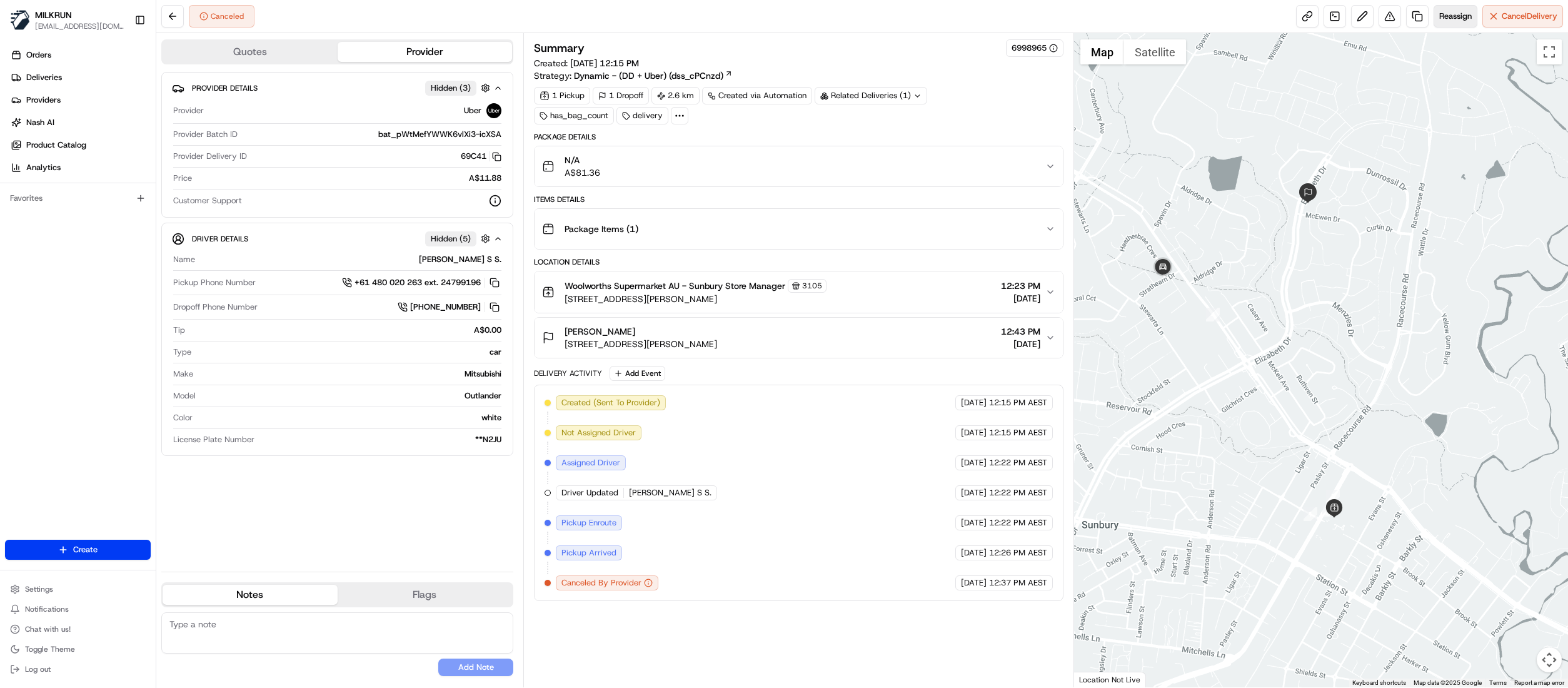
click at [1446, 20] on span "Reassign" at bounding box center [1455, 15] width 32 height 11
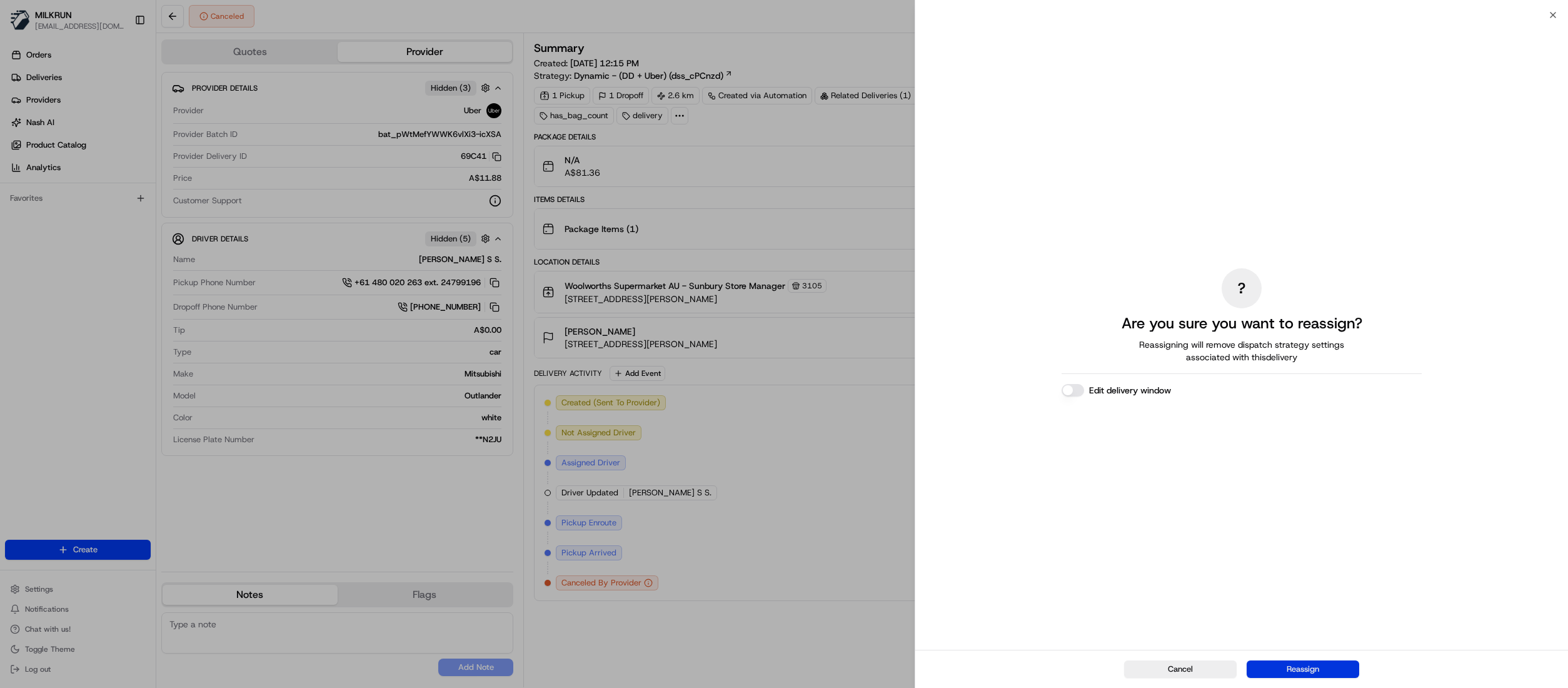
click at [1294, 663] on button "Reassign" at bounding box center [1302, 670] width 113 height 18
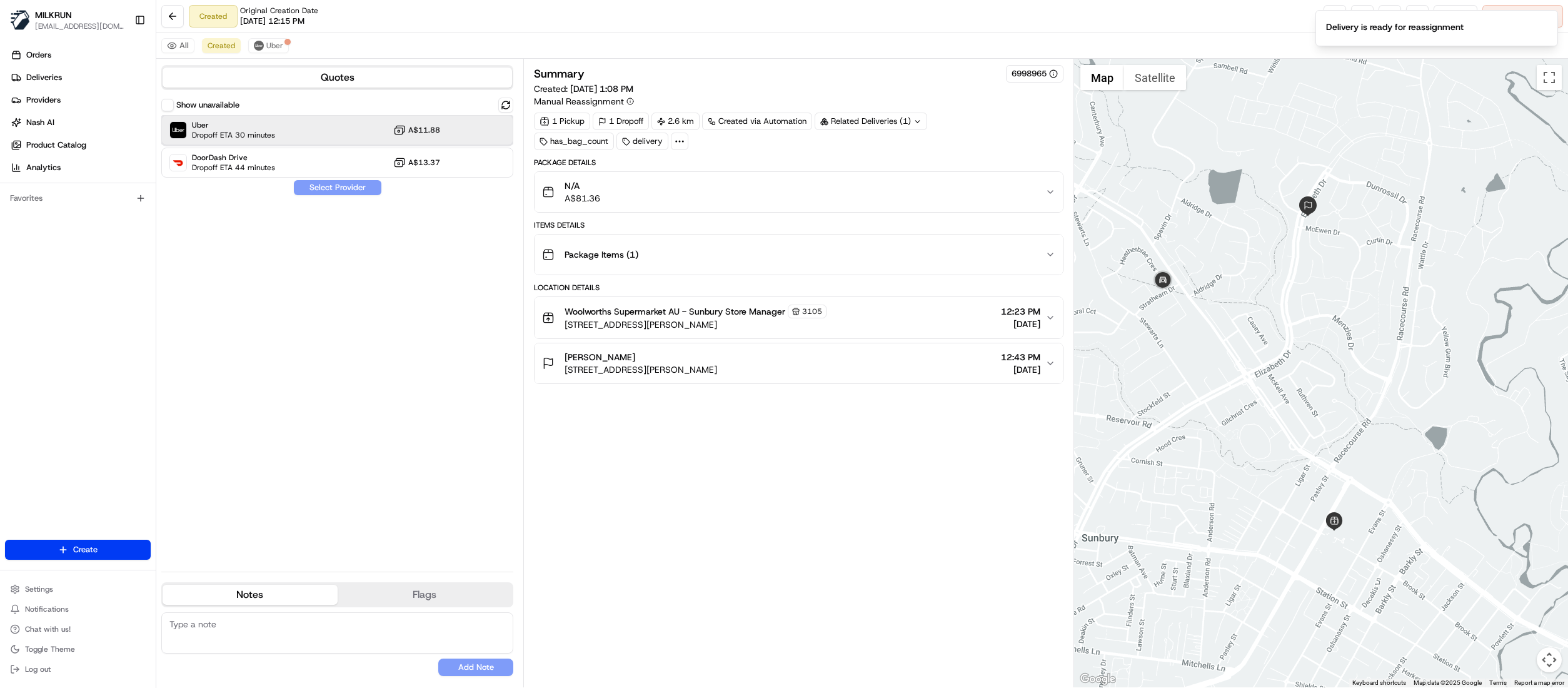
click at [260, 134] on span "Dropoff ETA 30 minutes" at bounding box center [233, 135] width 83 height 10
click at [363, 188] on button "Assign Provider" at bounding box center [338, 188] width 89 height 15
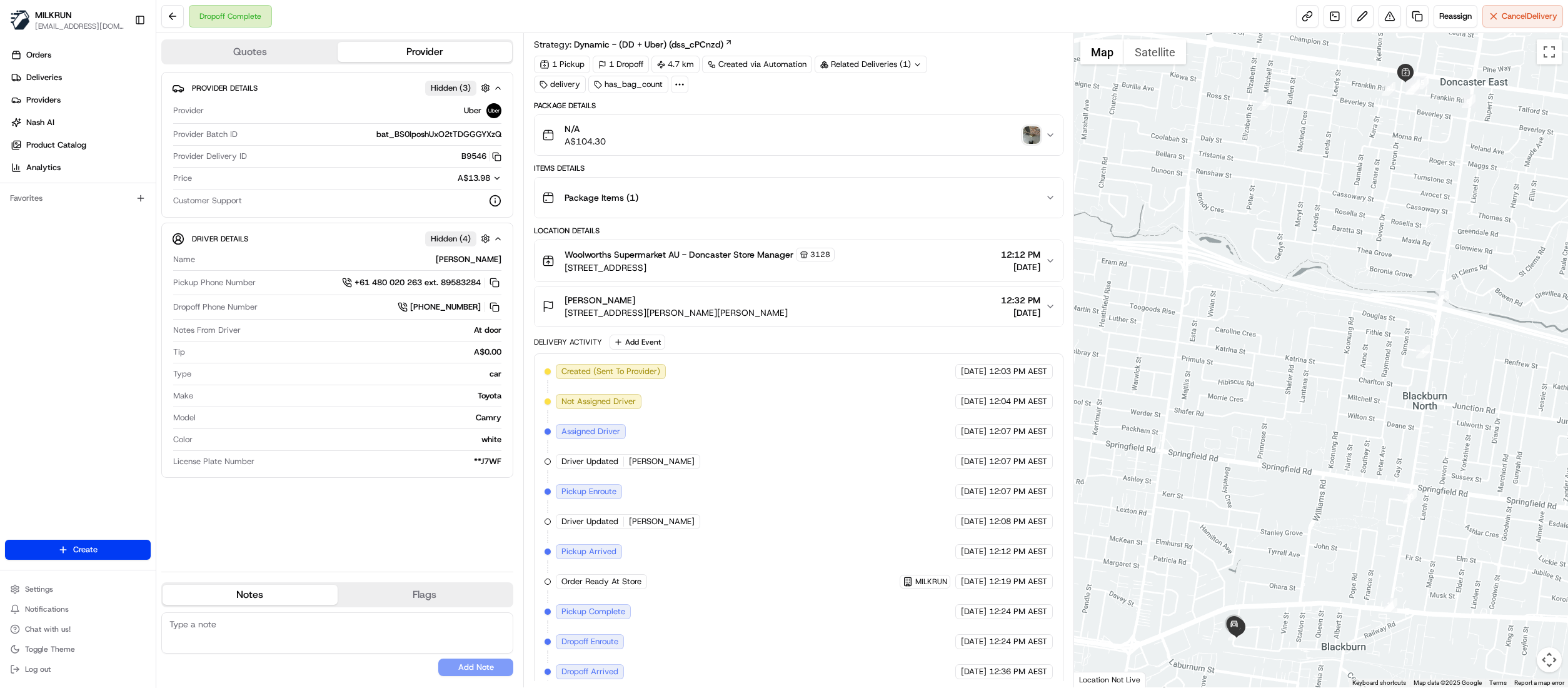
scroll to position [78, 0]
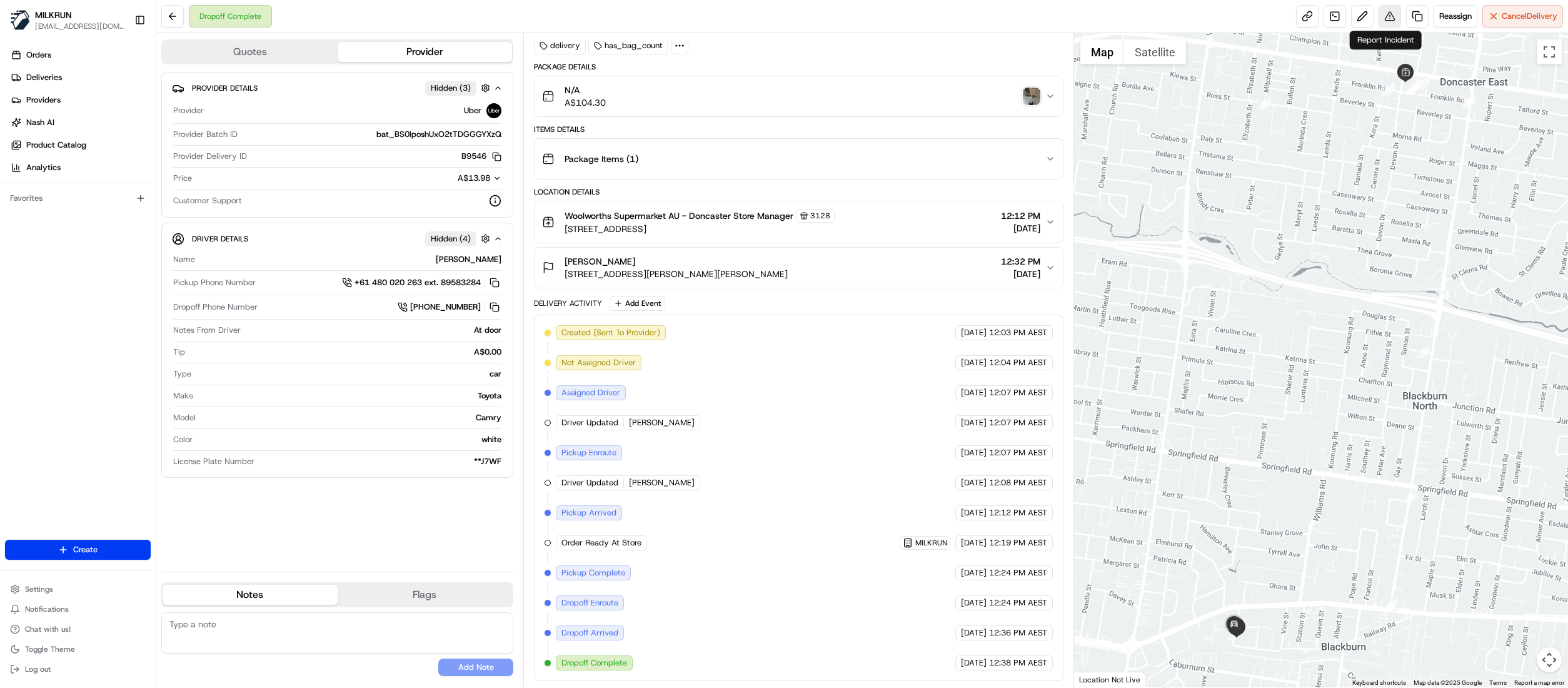
click at [1386, 24] on button at bounding box center [1389, 16] width 23 height 23
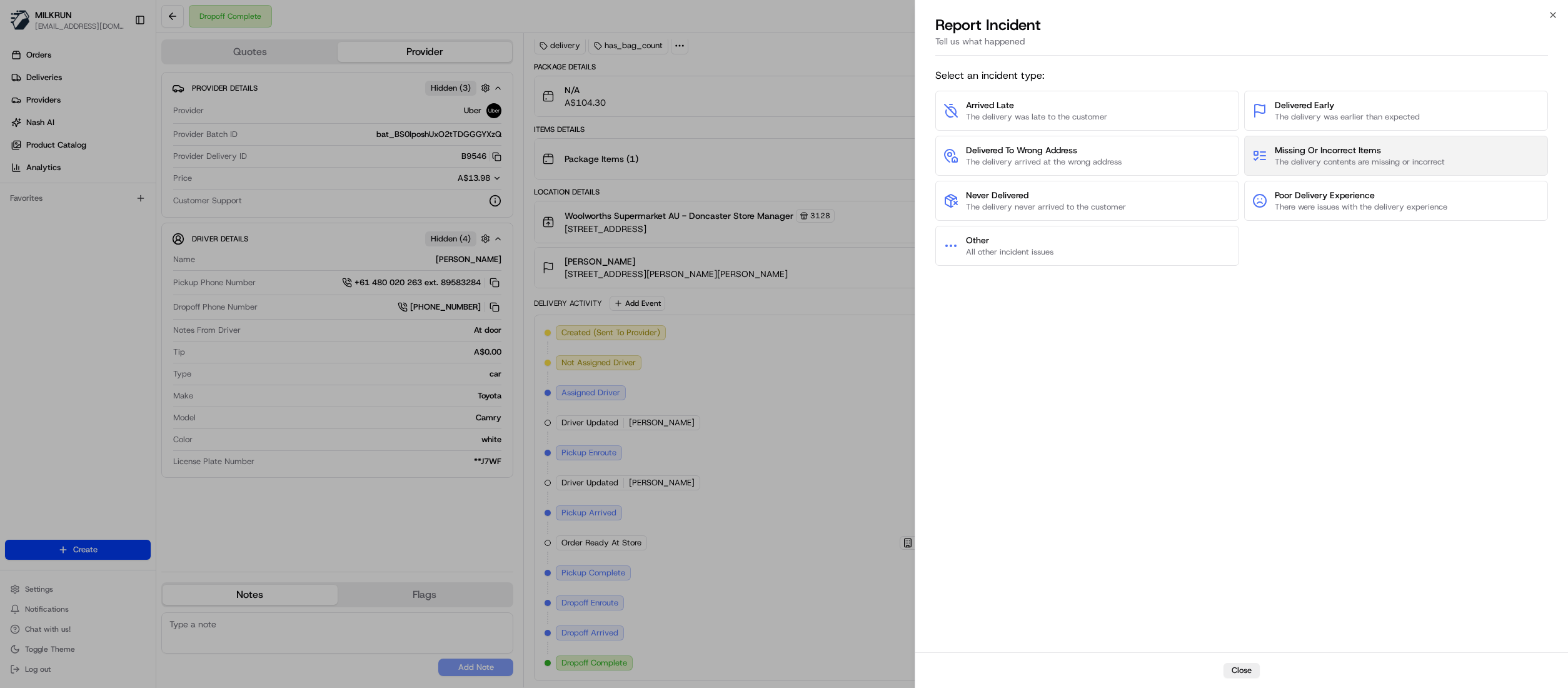
click at [1383, 152] on span "Missing Or Incorrect Items" at bounding box center [1359, 150] width 170 height 13
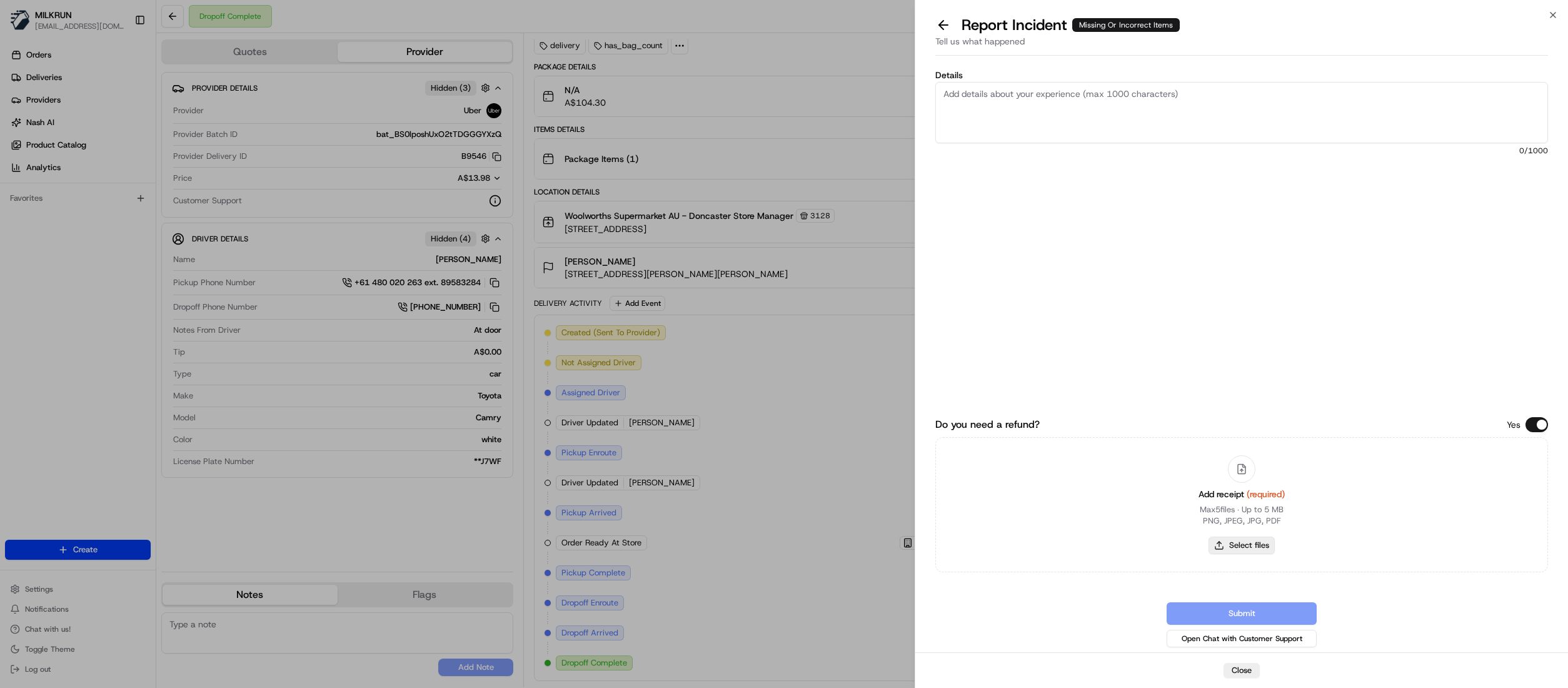
click at [1241, 547] on button "Select files" at bounding box center [1241, 545] width 66 height 18
type input "C:\fakepath\Alison Armstrong.pdf"
click at [1016, 104] on textarea "Details" at bounding box center [1241, 112] width 613 height 61
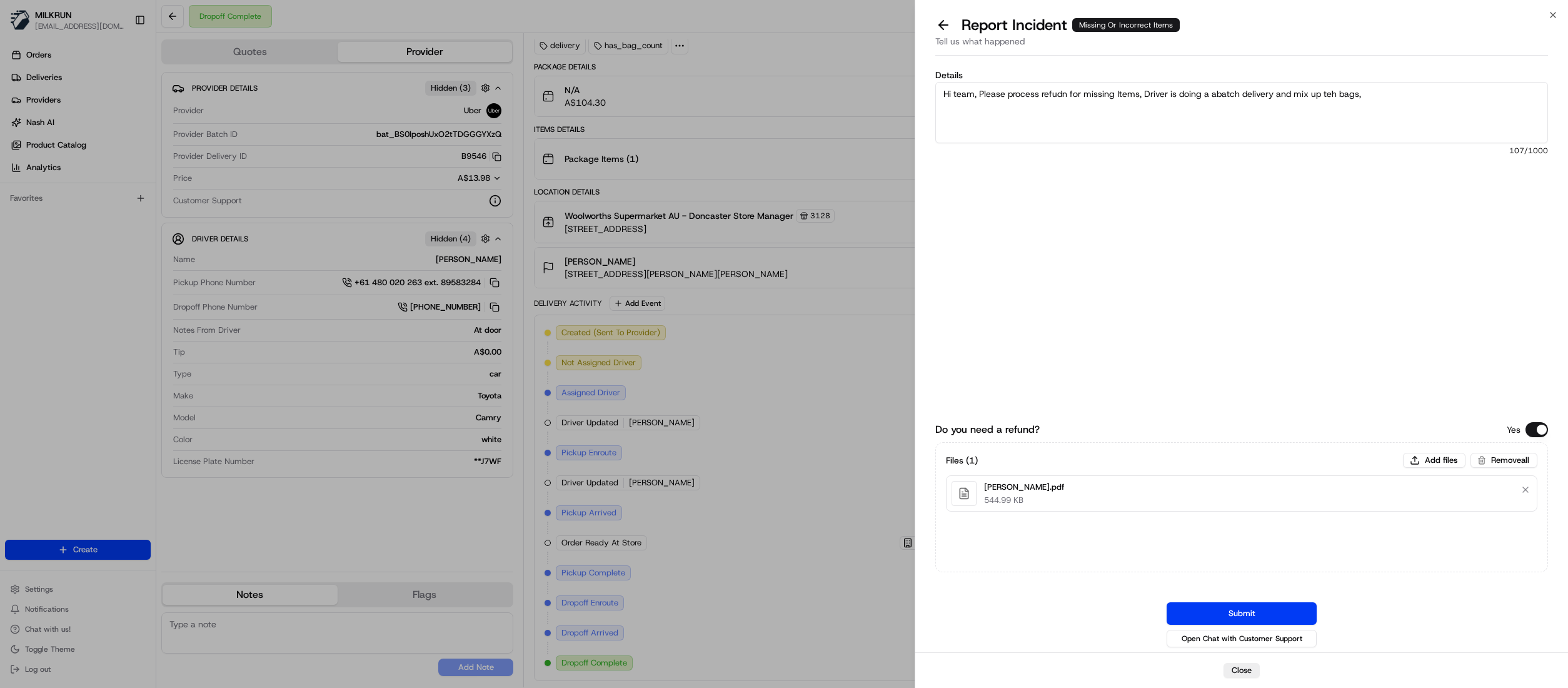
paste textarea "Vienna loaf, hamburger buns, Pepsi, danish syrup wafers, sumo mandarins, dine c…"
click at [1531, 127] on textarea "Hi team, Please process refund for missing Items, Driver is doing a a batch del…" at bounding box center [1241, 112] width 613 height 61
type textarea "Hi team, Please process refund for missing Items, Driver is doing a a batch del…"
click at [1427, 453] on button "Add files" at bounding box center [1433, 460] width 63 height 15
type input "C:\fakepath\image_e5ad9c5f-0d23-4bd1-9228-9deb1bbd1604.png"
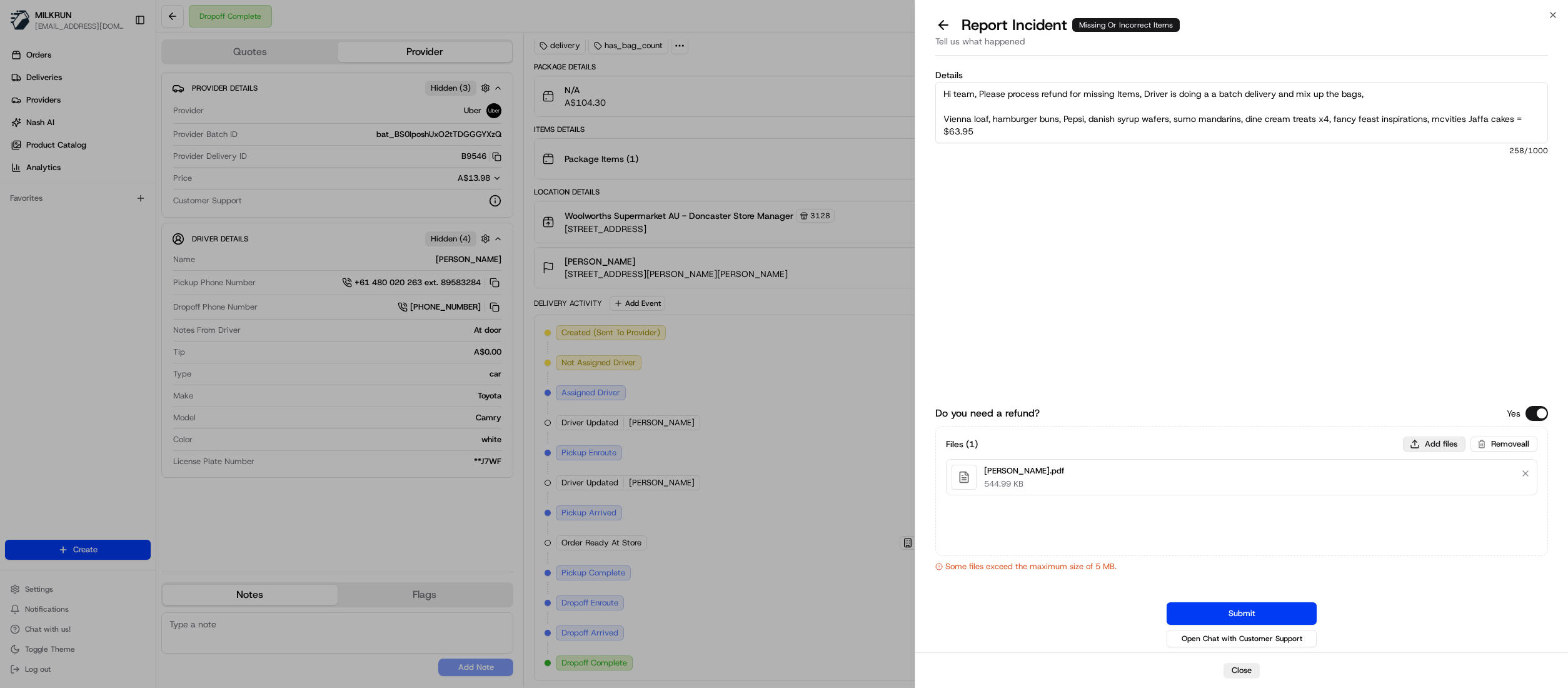
click at [1443, 444] on button "Add files" at bounding box center [1433, 444] width 63 height 15
type input "C:\fakepath\Untitled.jpg"
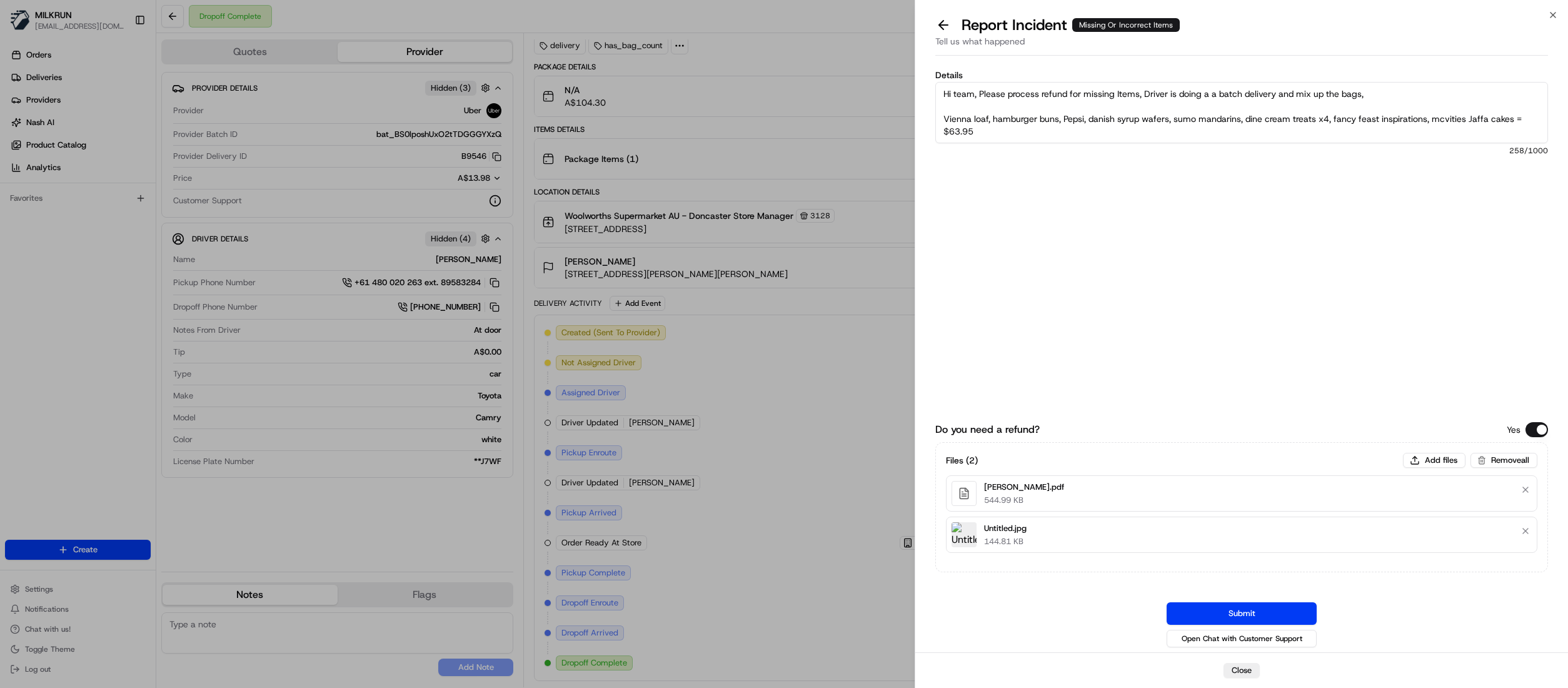
click at [1250, 609] on button "Submit" at bounding box center [1241, 614] width 150 height 23
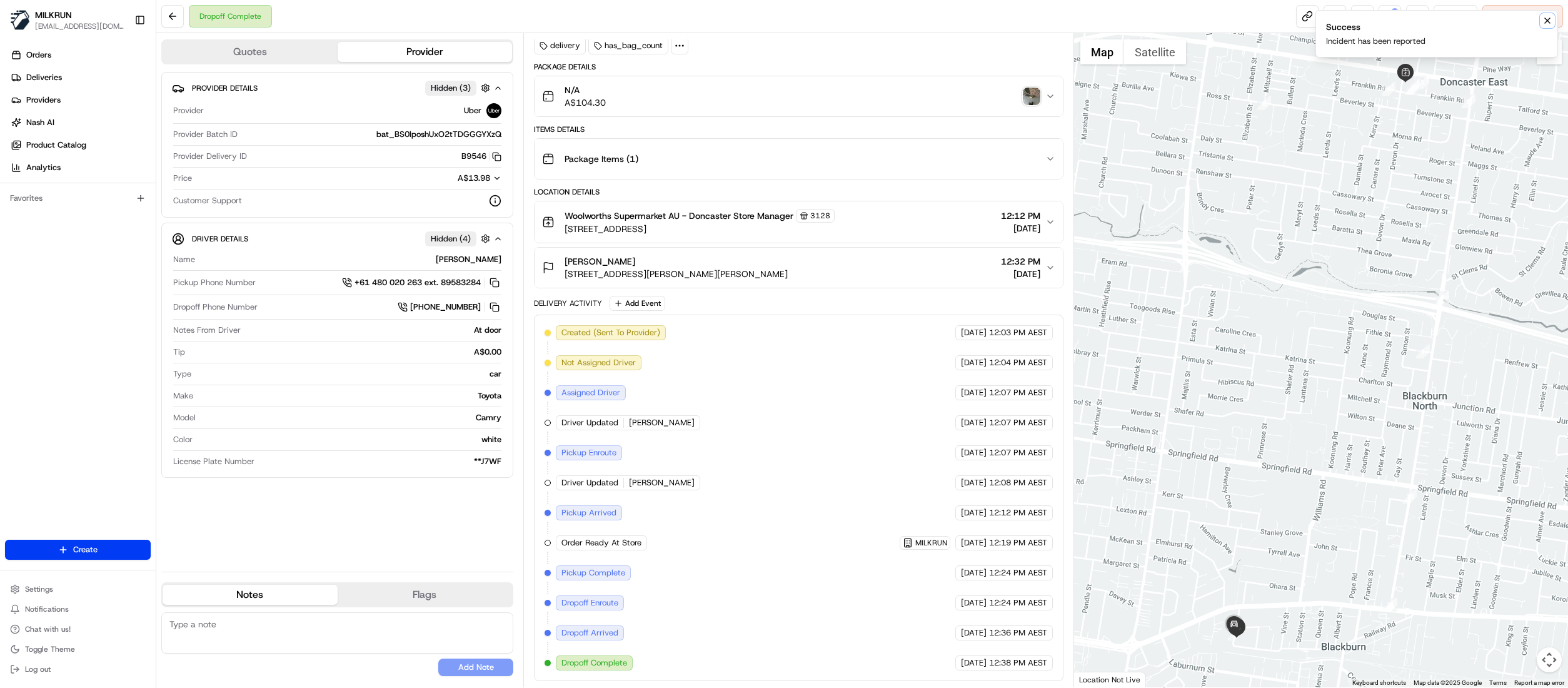
click at [1544, 19] on icon "Notifications (F8)" at bounding box center [1547, 21] width 5 height 5
click at [1395, 15] on button at bounding box center [1389, 16] width 23 height 23
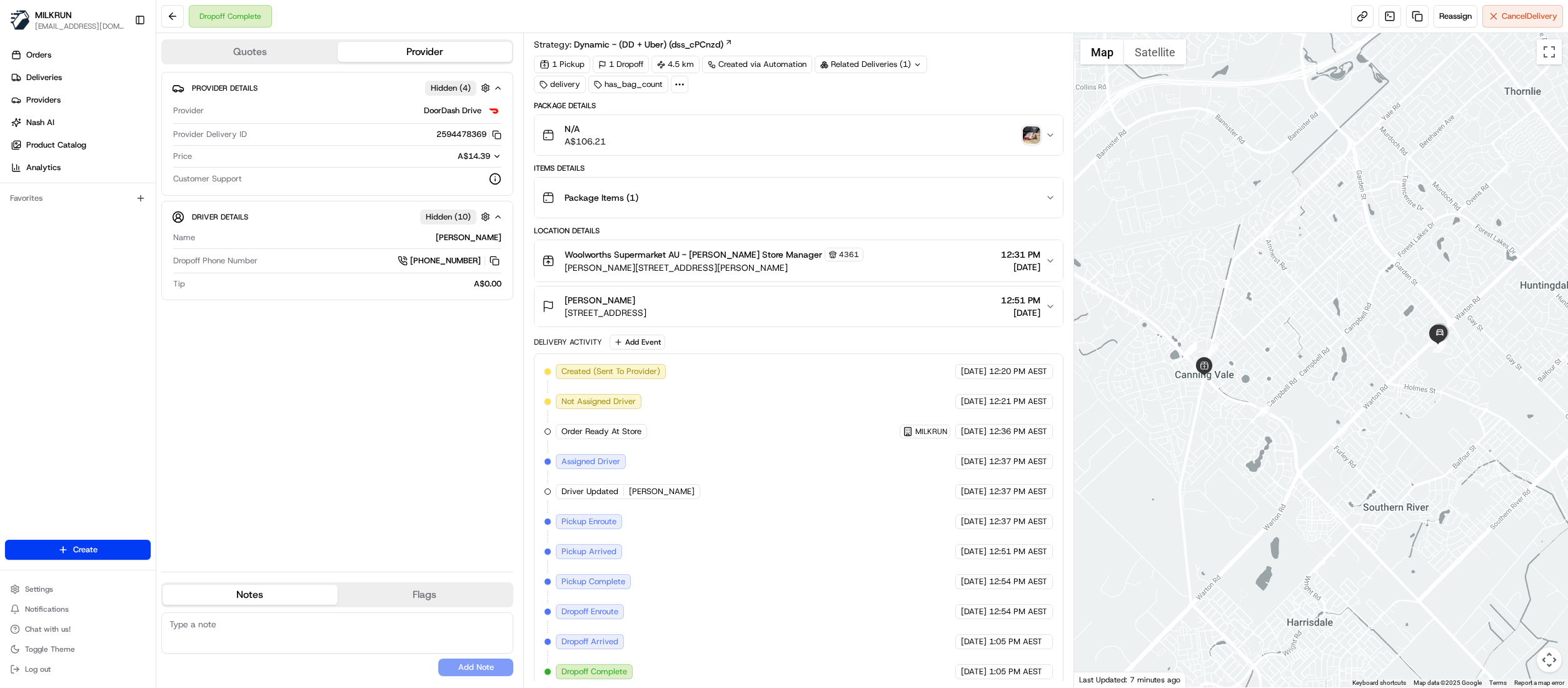
scroll to position [48, 0]
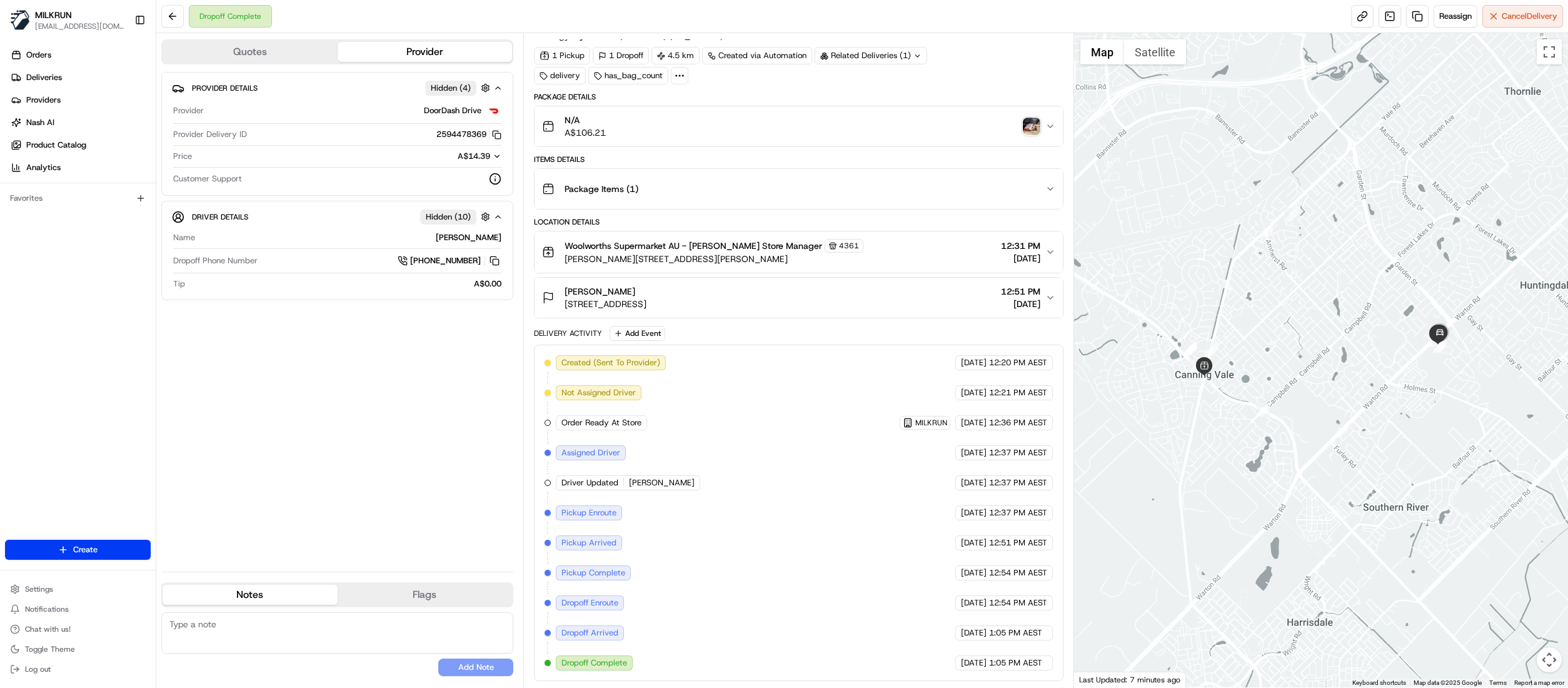
click at [1405, 377] on div at bounding box center [1321, 360] width 494 height 654
click at [1547, 662] on button "Map camera controls" at bounding box center [1549, 660] width 25 height 25
click at [1523, 600] on button "Zoom in" at bounding box center [1518, 597] width 25 height 25
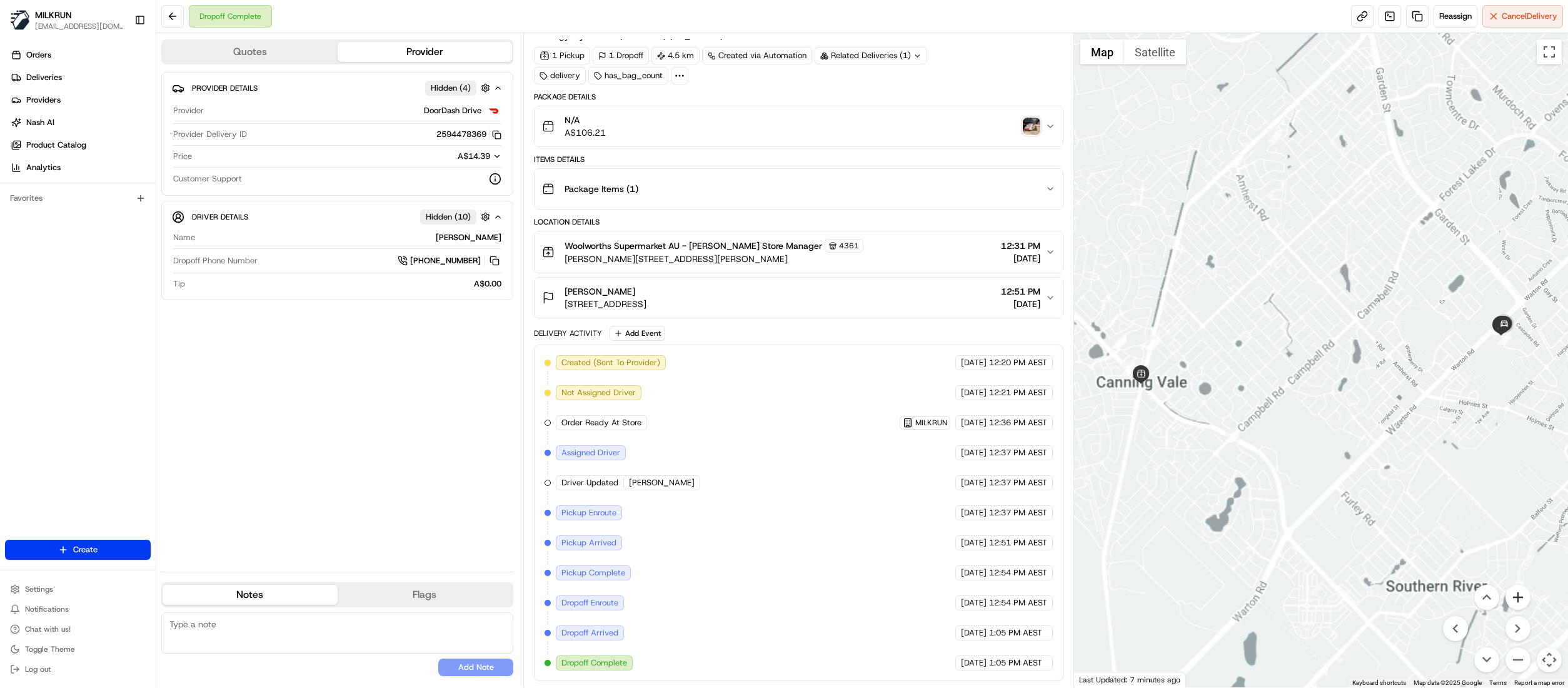
click at [1522, 600] on button "Zoom in" at bounding box center [1518, 597] width 25 height 25
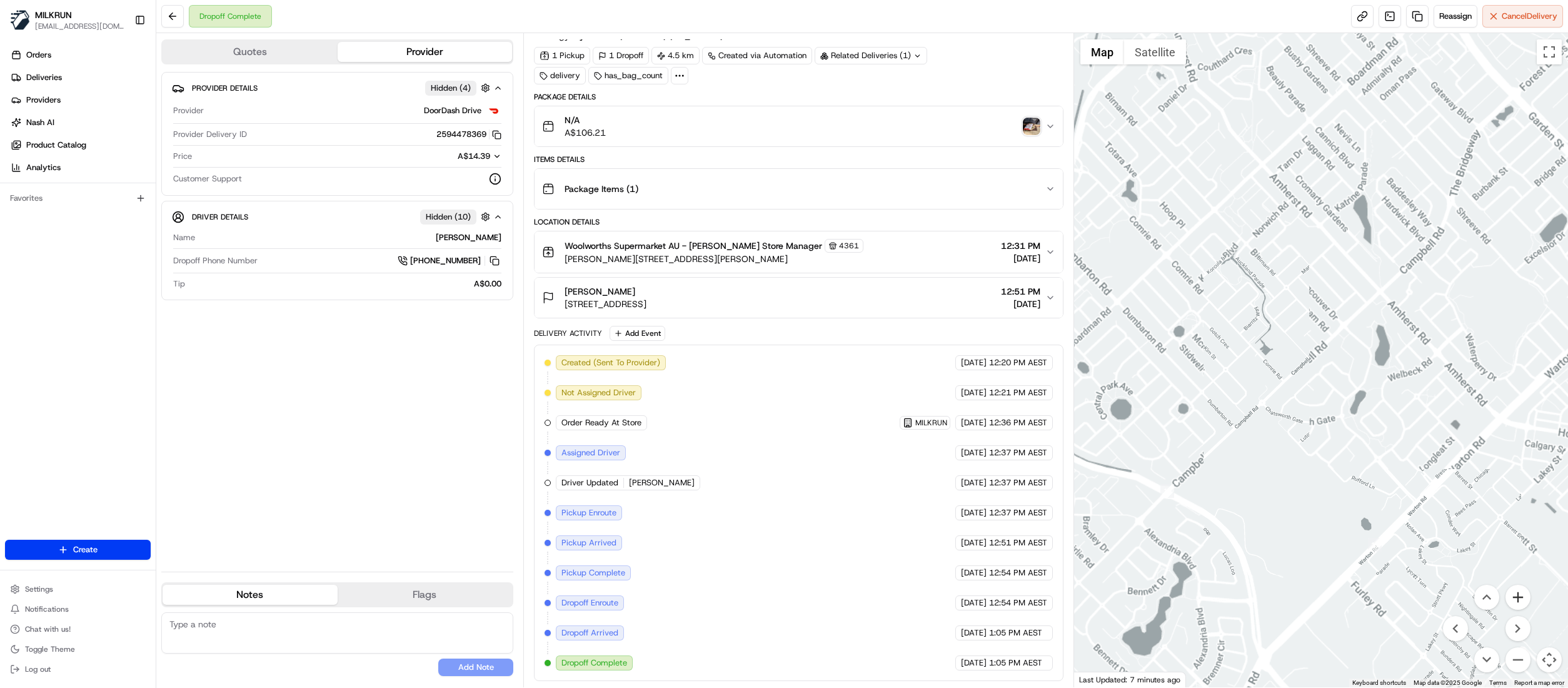
click at [1522, 600] on button "Zoom in" at bounding box center [1518, 597] width 25 height 25
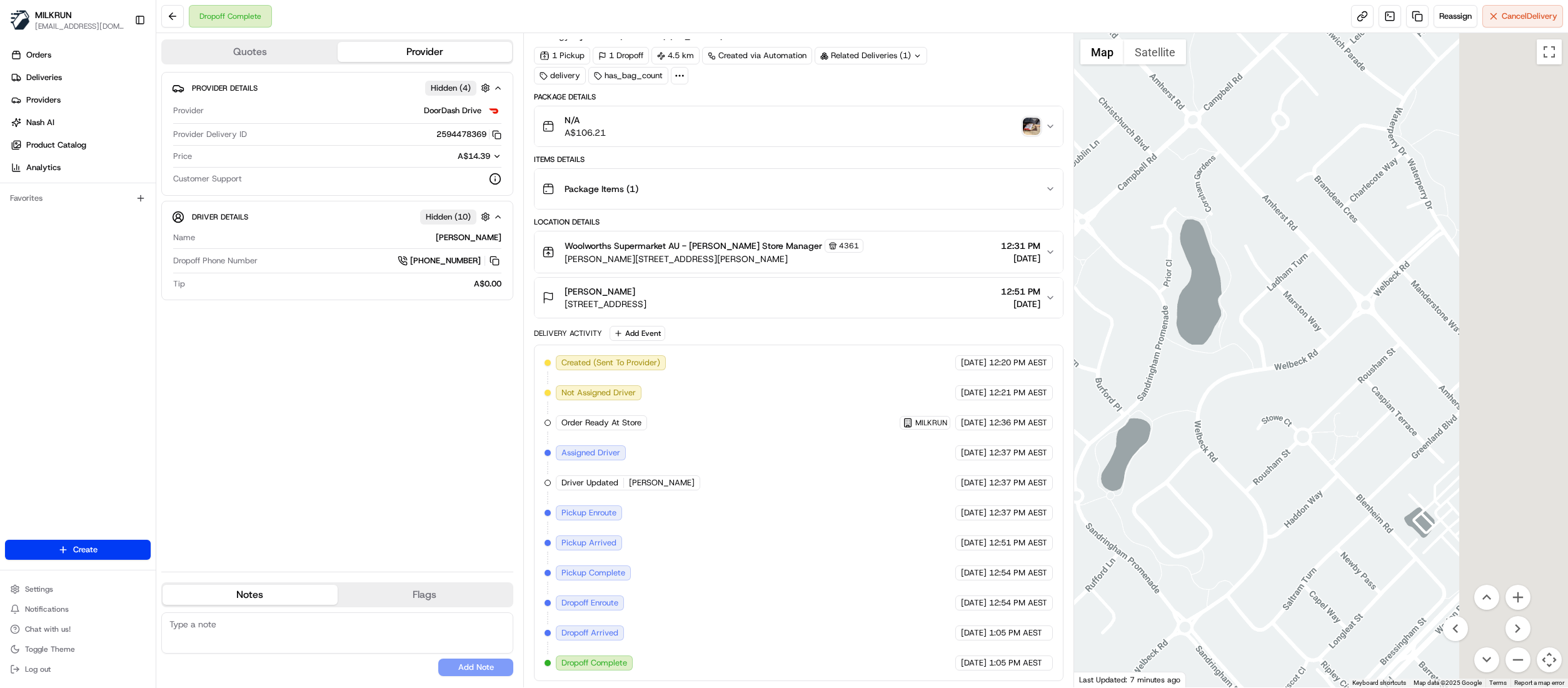
drag, startPoint x: 1453, startPoint y: 455, endPoint x: 1221, endPoint y: 413, distance: 235.8
click at [1109, 425] on div at bounding box center [1321, 360] width 494 height 654
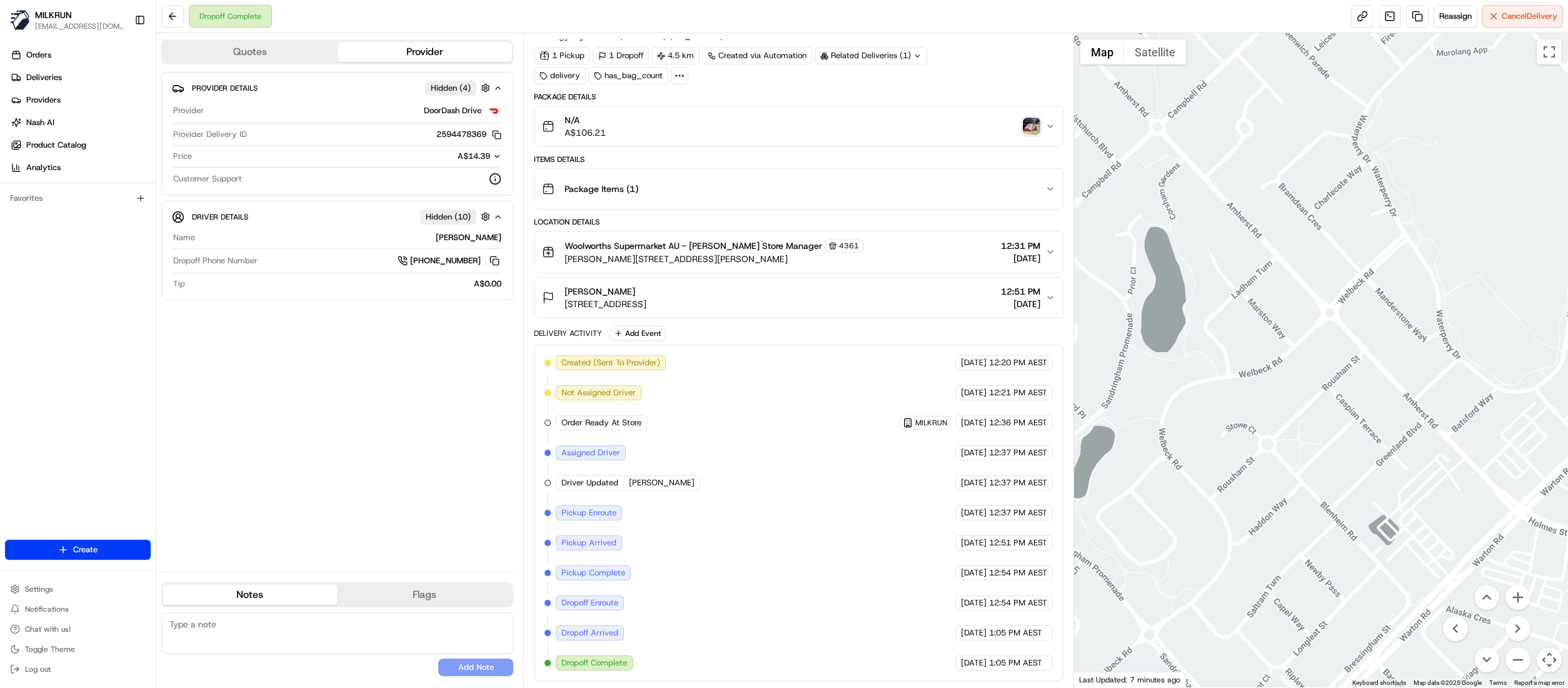
drag, startPoint x: 1400, startPoint y: 388, endPoint x: 1093, endPoint y: 450, distance: 313.2
click at [1093, 450] on div at bounding box center [1321, 360] width 494 height 654
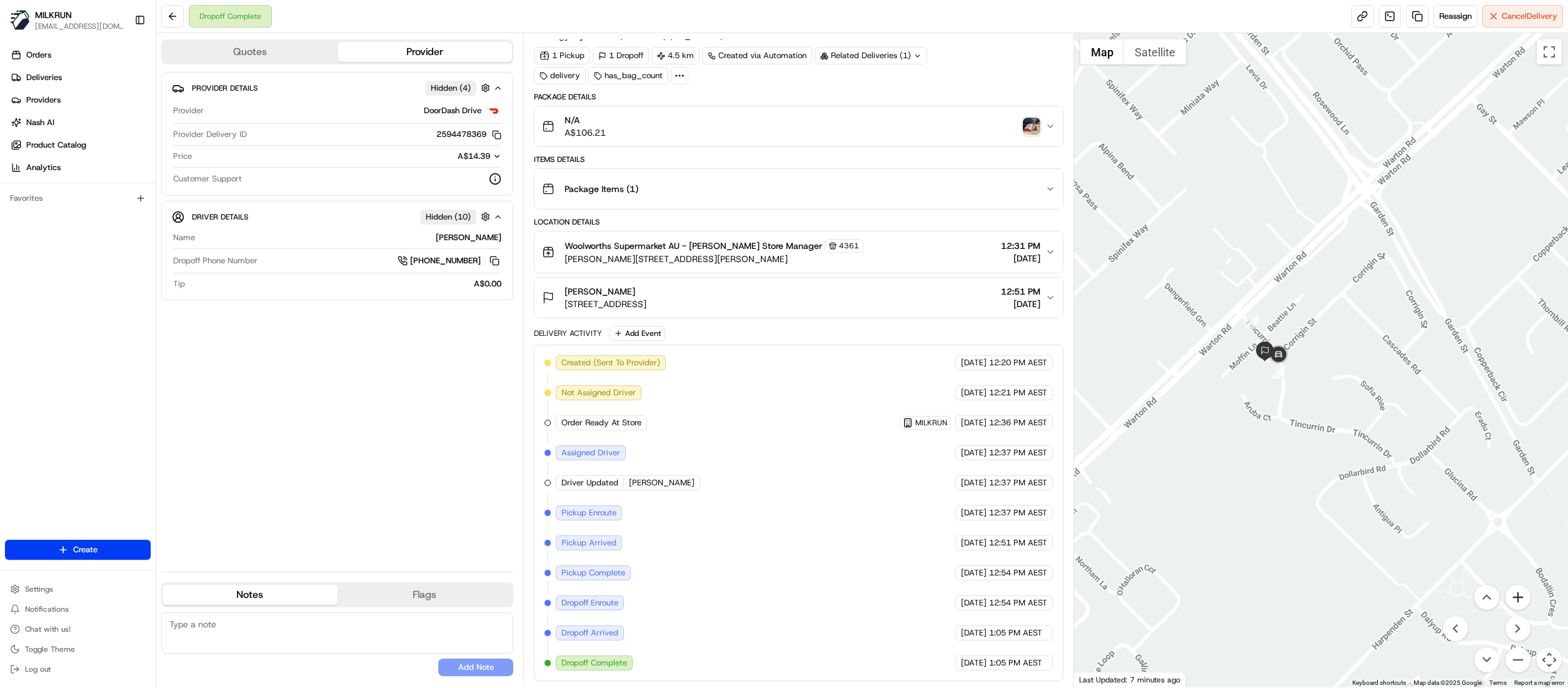
click at [1521, 604] on button "Zoom in" at bounding box center [1518, 597] width 25 height 25
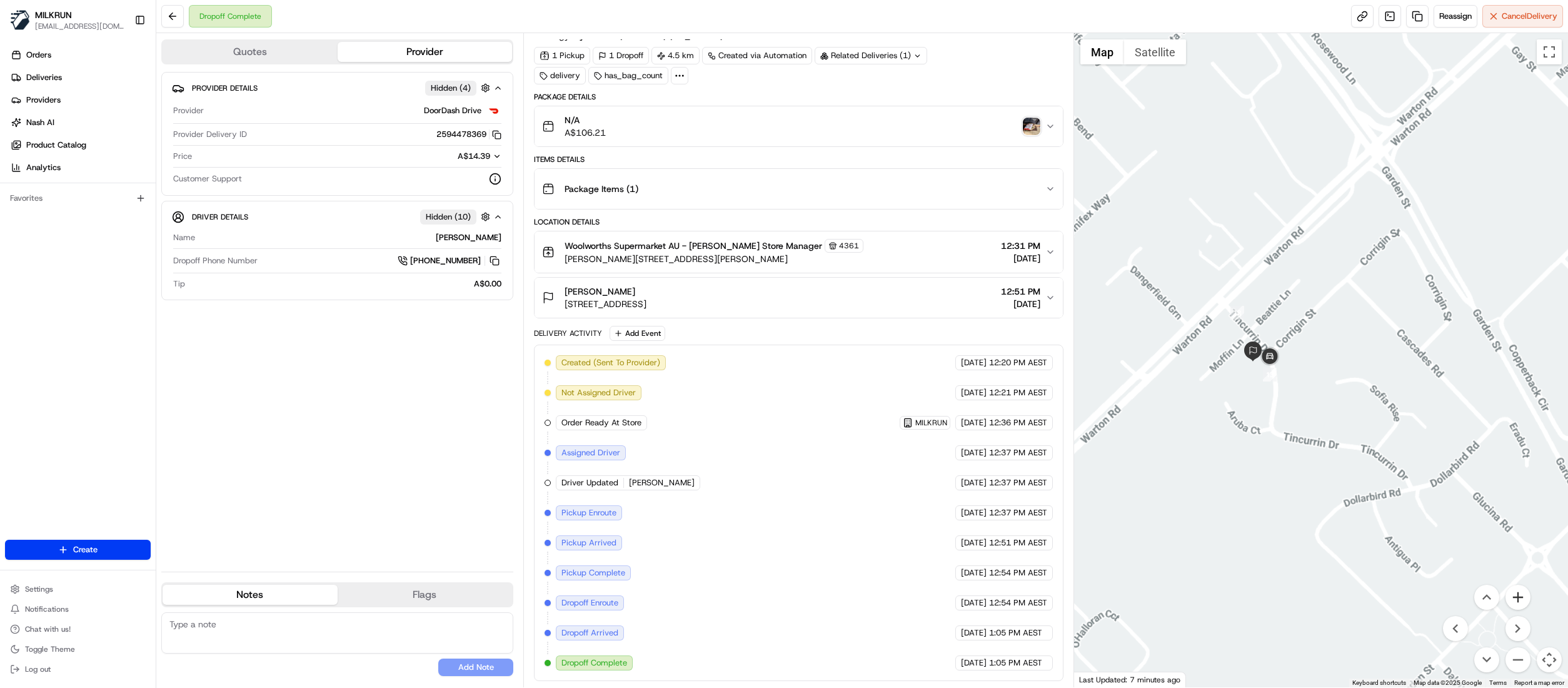
click at [1521, 604] on button "Zoom in" at bounding box center [1518, 597] width 25 height 25
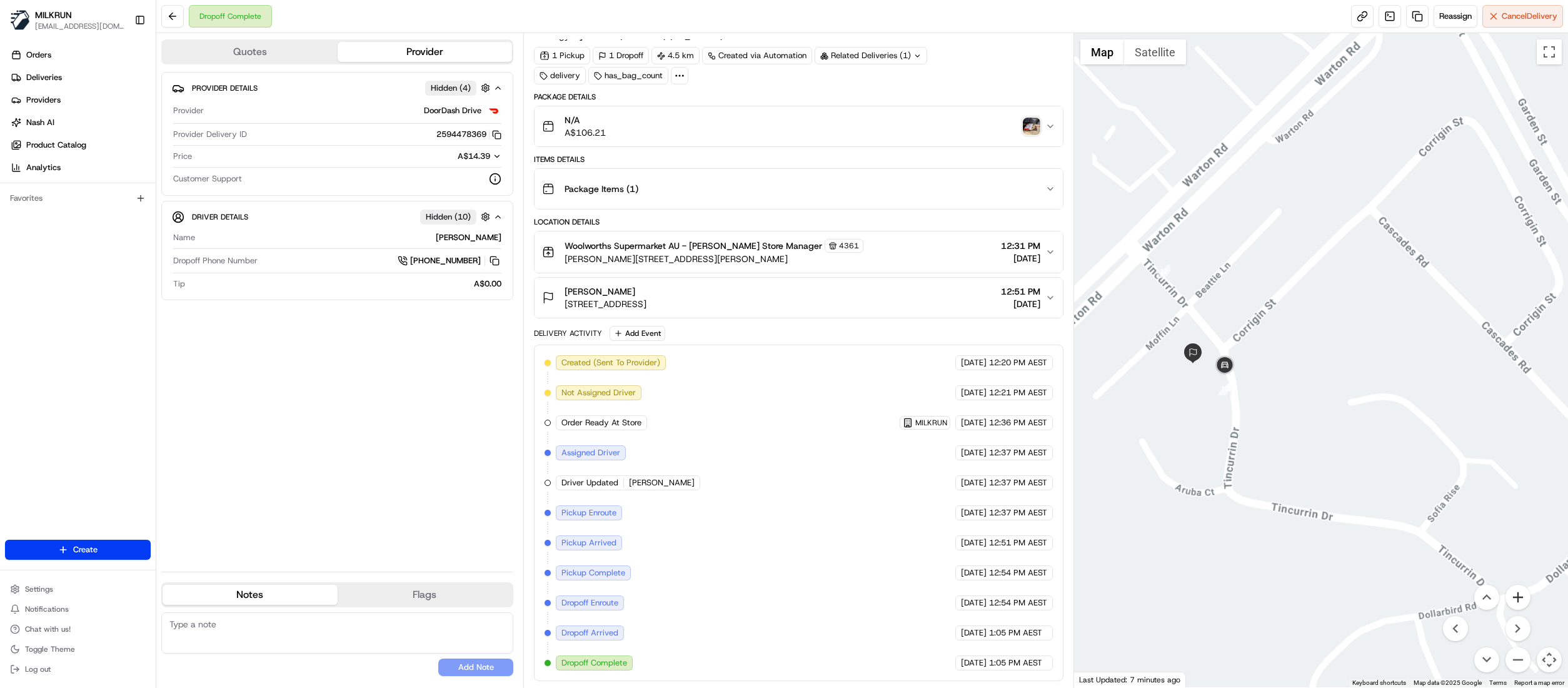
click at [1521, 604] on button "Zoom in" at bounding box center [1518, 597] width 25 height 25
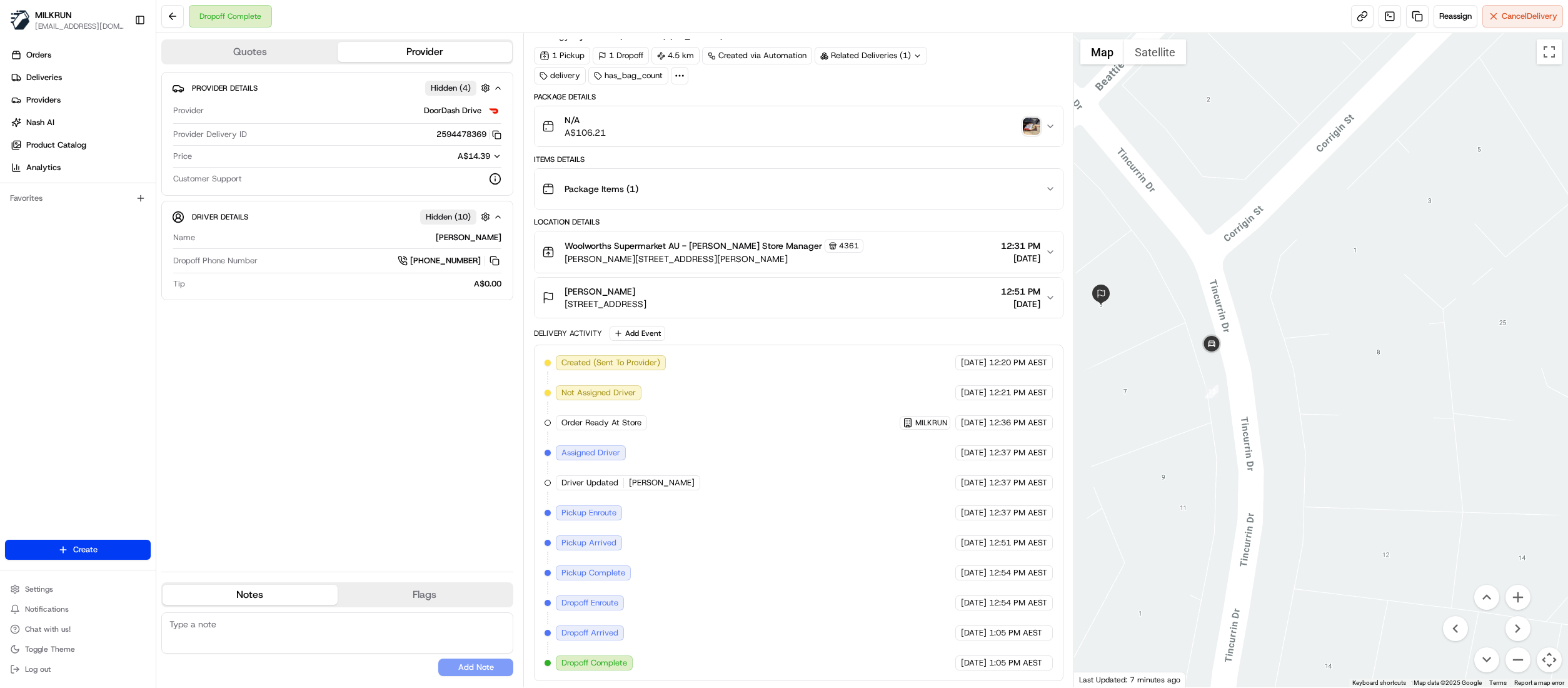
drag, startPoint x: 1218, startPoint y: 415, endPoint x: 1447, endPoint y: 347, distance: 238.9
click at [1447, 347] on div at bounding box center [1321, 360] width 494 height 654
click at [1516, 599] on button "Zoom in" at bounding box center [1518, 597] width 25 height 25
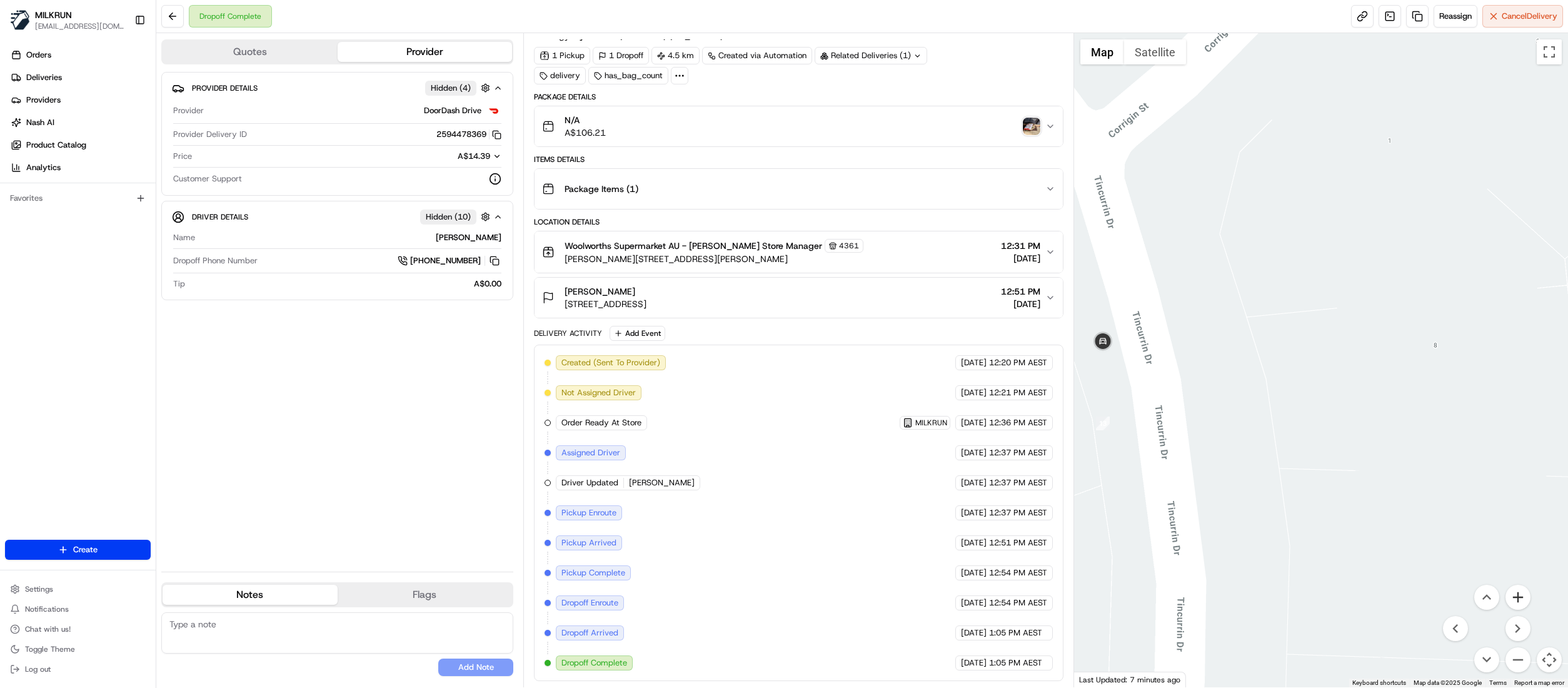
click at [1516, 599] on button "Zoom in" at bounding box center [1518, 597] width 25 height 25
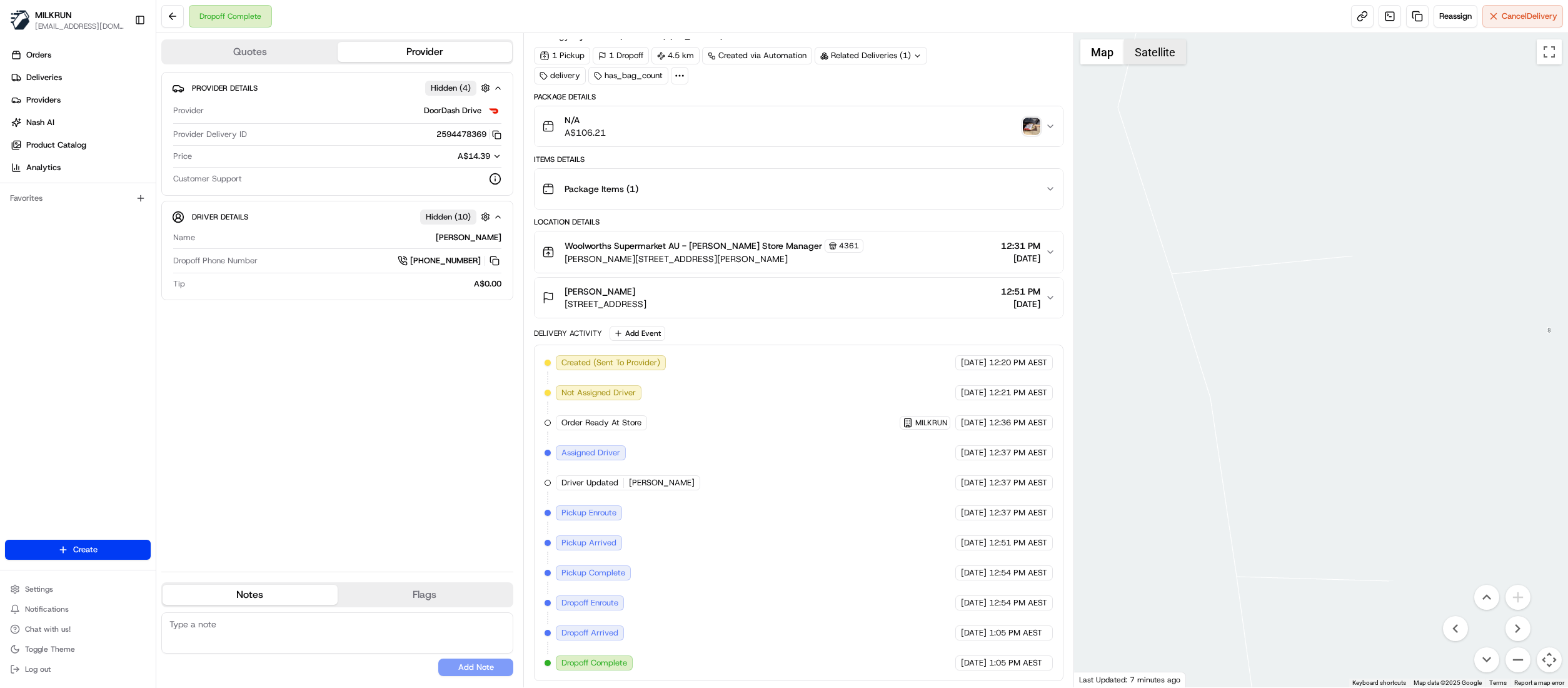
click at [1169, 61] on button "Satellite" at bounding box center [1155, 52] width 62 height 25
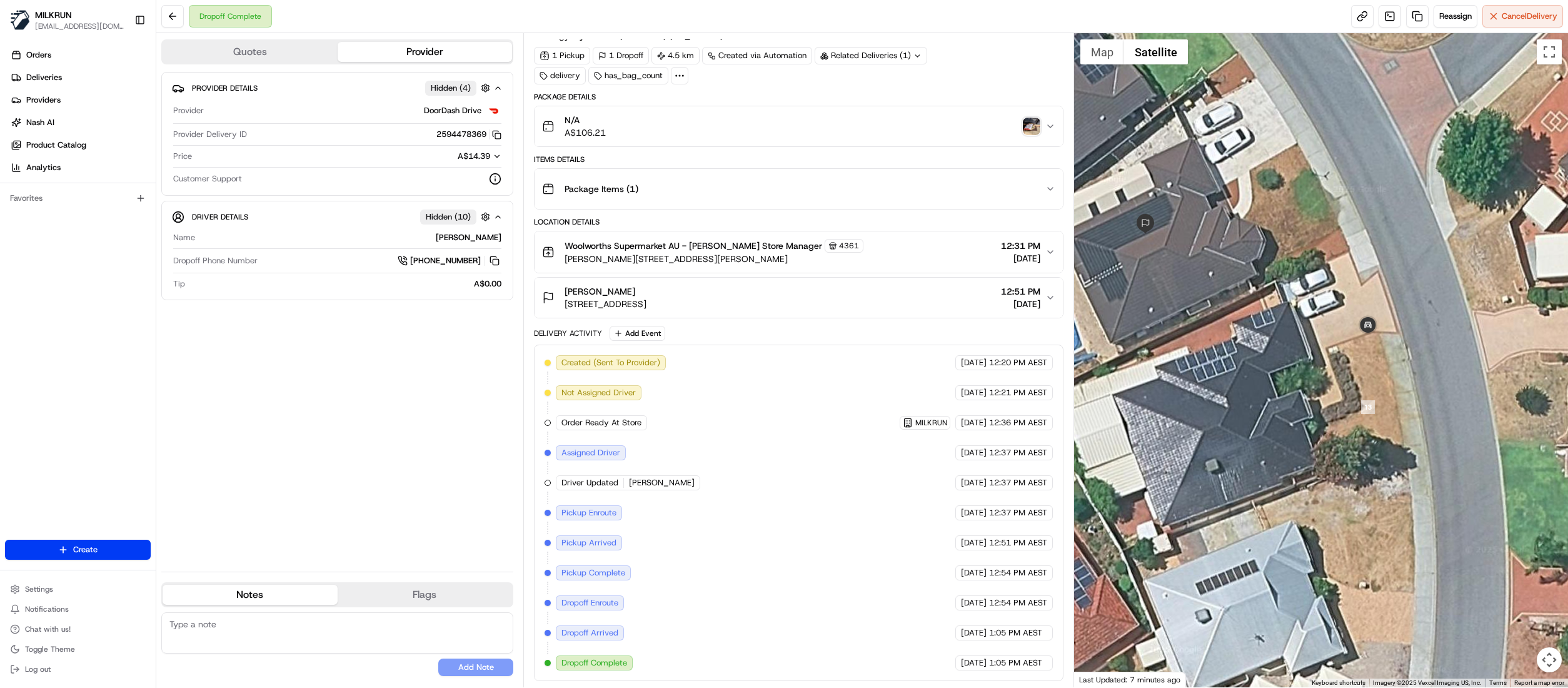
drag, startPoint x: 1249, startPoint y: 282, endPoint x: 1521, endPoint y: 264, distance: 272.6
click at [1521, 264] on div at bounding box center [1321, 360] width 494 height 654
click at [51, 74] on span "Deliveries" at bounding box center [44, 77] width 35 height 11
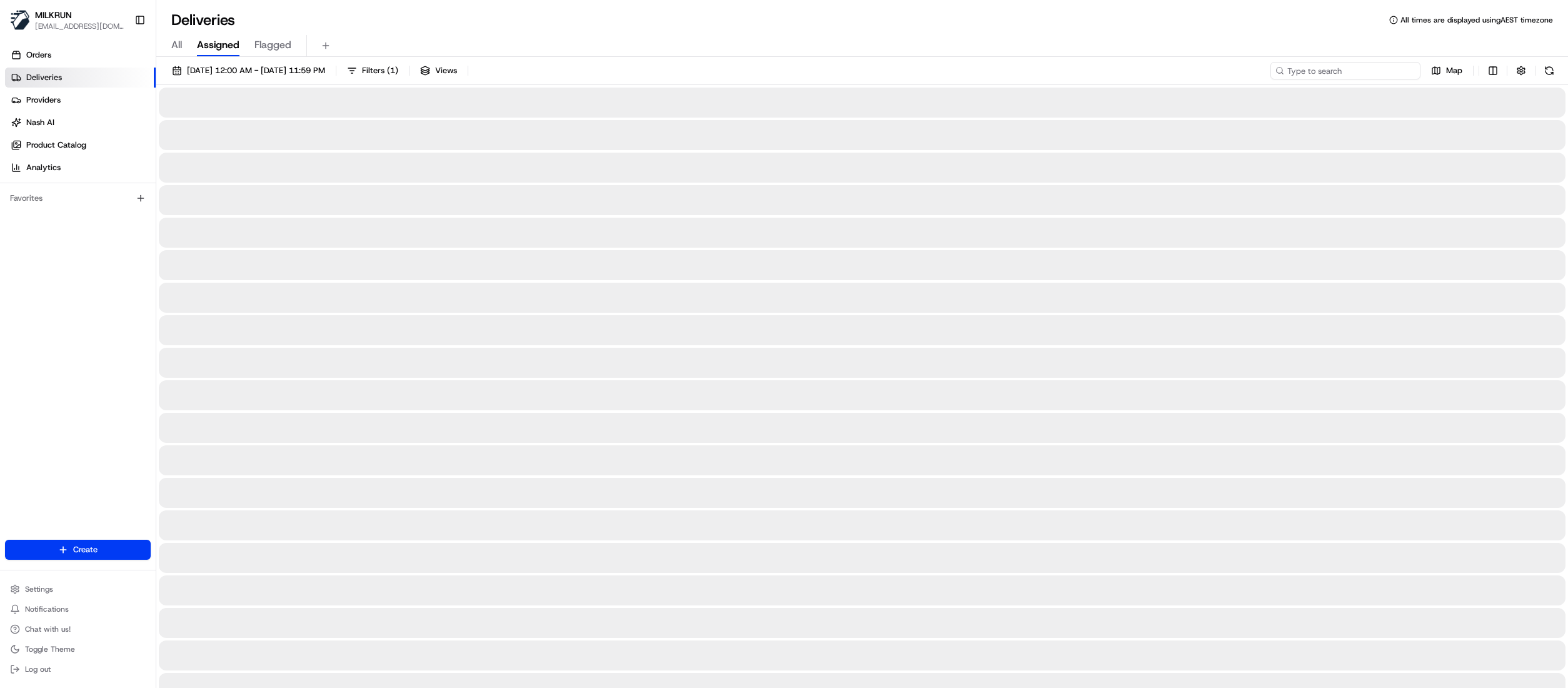
click at [1388, 74] on input at bounding box center [1345, 71] width 150 height 18
paste input "2d2279ba-2071-45d2-a277-d0dd31daa61a"
type input "2d2279ba-2071-45d2-a277-d0dd31daa61a"
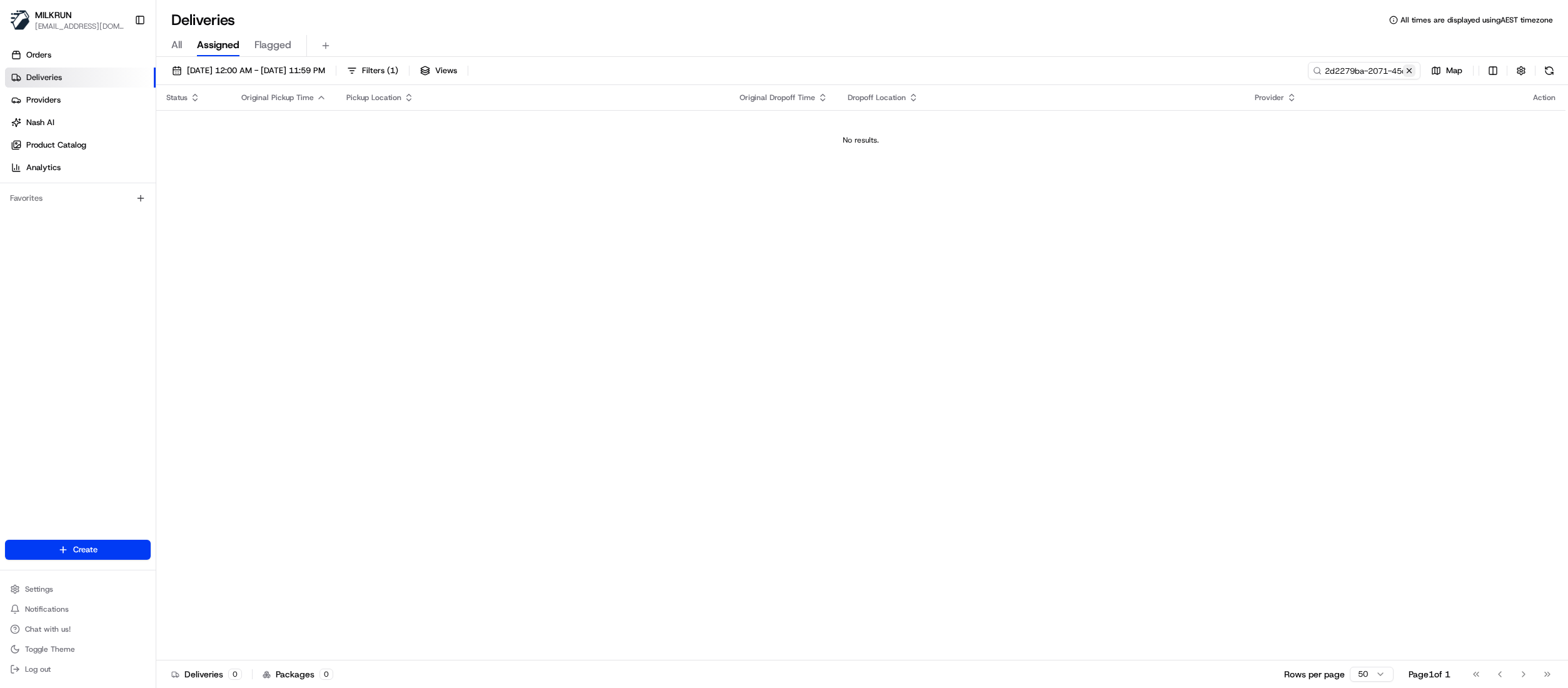
click at [1408, 70] on button at bounding box center [1408, 71] width 13 height 13
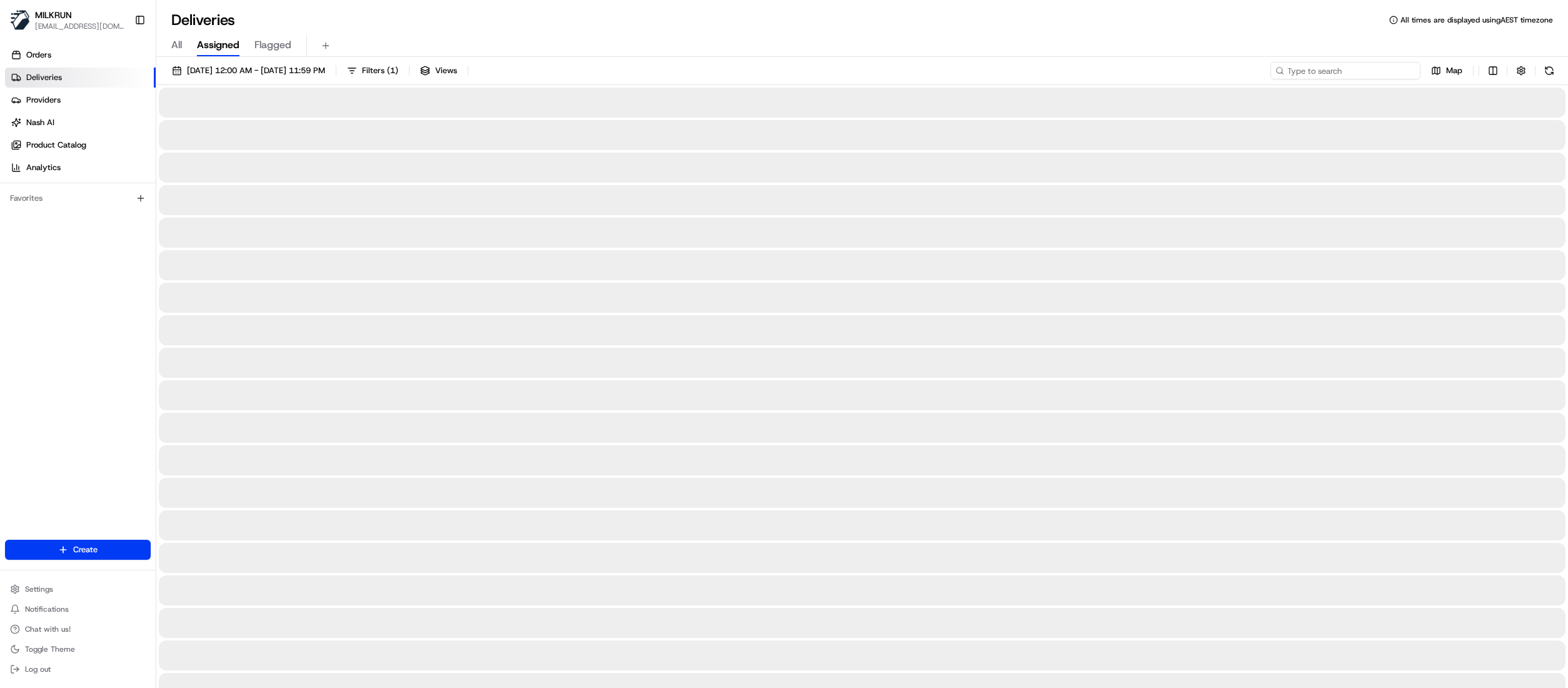
drag, startPoint x: 1366, startPoint y: 71, endPoint x: 1366, endPoint y: 59, distance: 12.0
click at [1366, 70] on input at bounding box center [1345, 71] width 150 height 18
paste input "82807016-e825-4033-9ded-2bcbd4902b00"
type input "82807016-e825-4033-9ded-2bcbd4902b00"
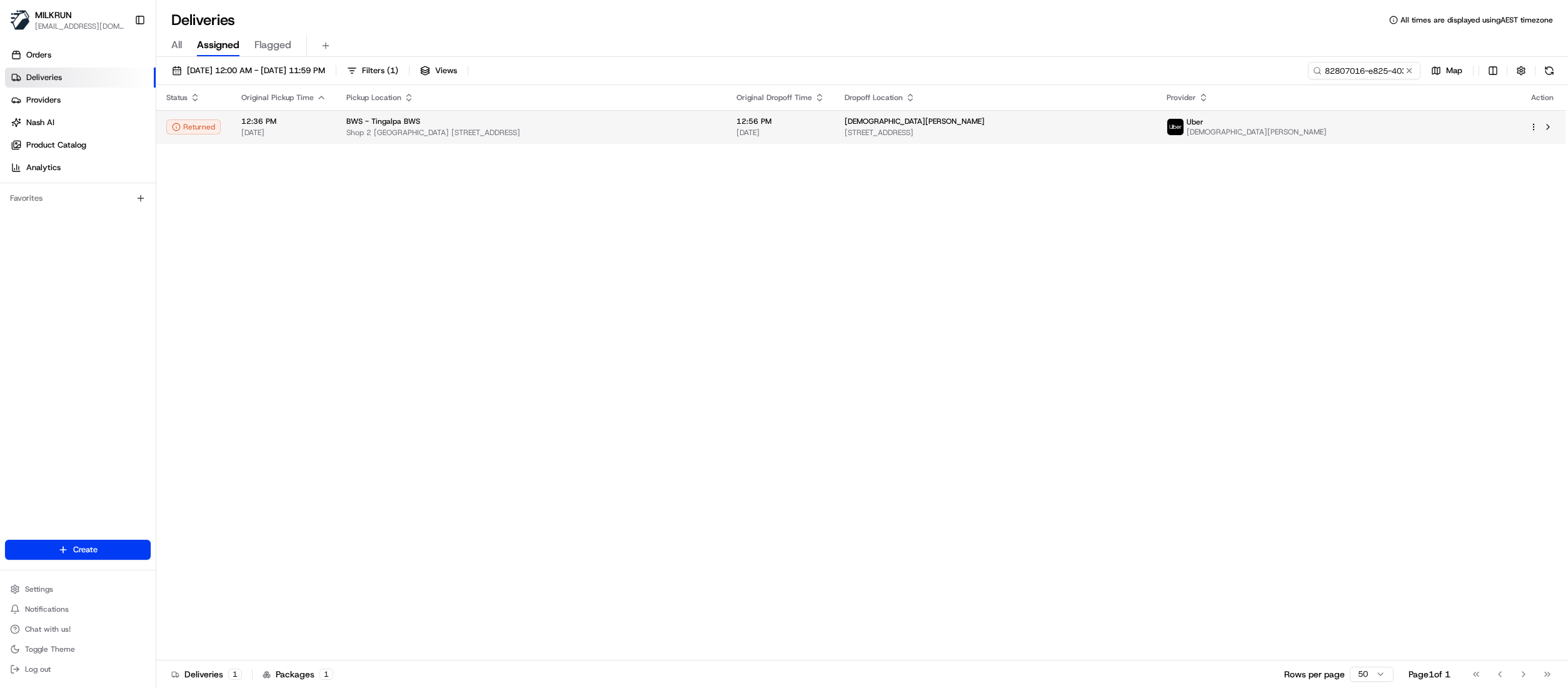
click at [711, 127] on div "BWS - Tingalpa BWS" at bounding box center [531, 121] width 370 height 10
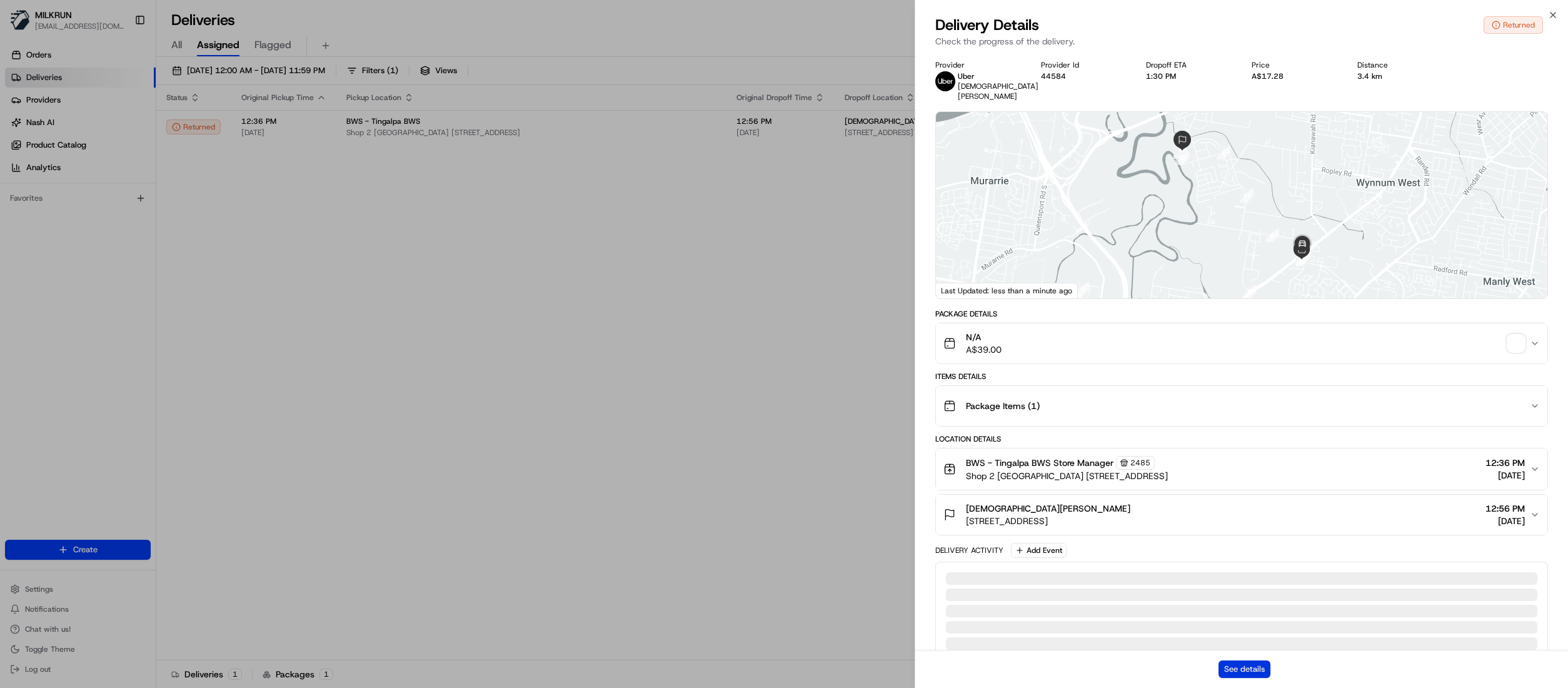
click at [1224, 662] on button "See details" at bounding box center [1244, 670] width 52 height 18
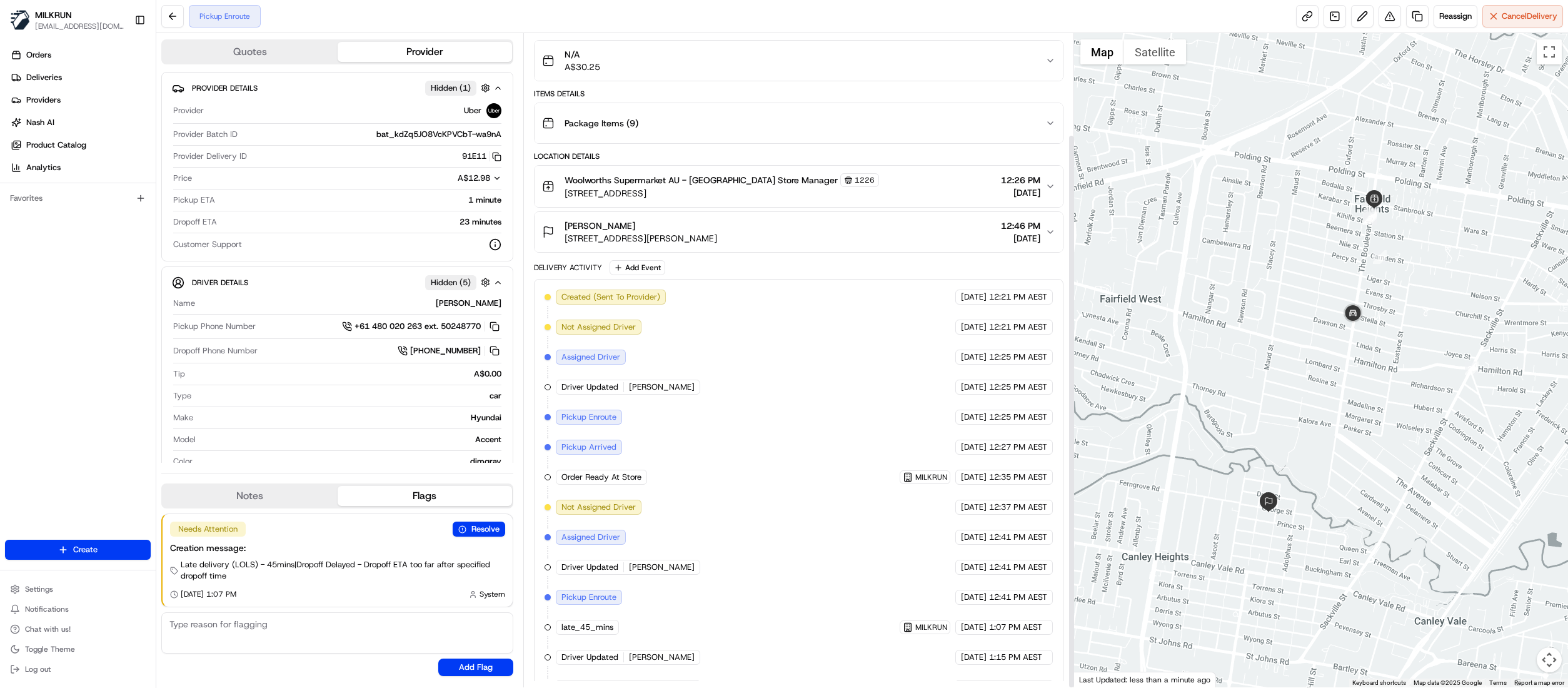
scroll to position [119, 0]
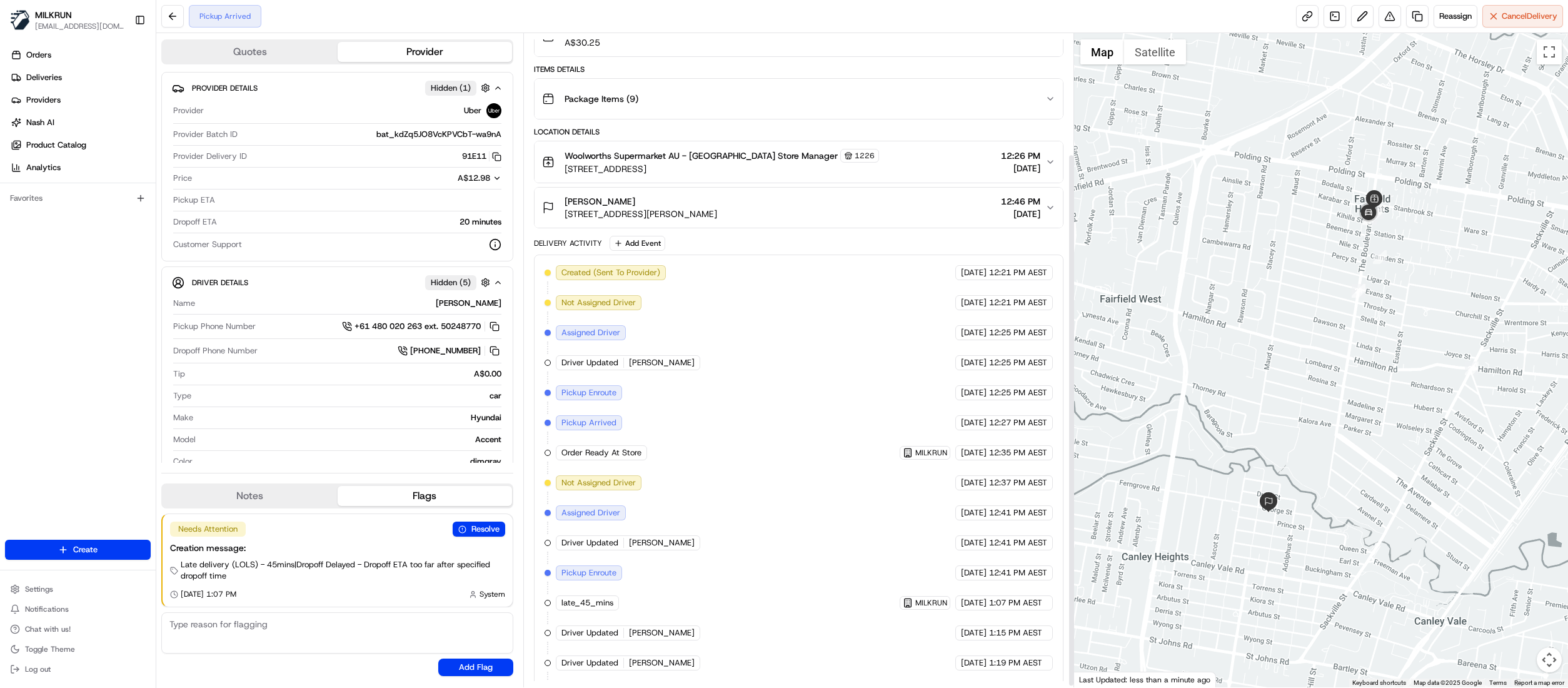
scroll to position [149, 0]
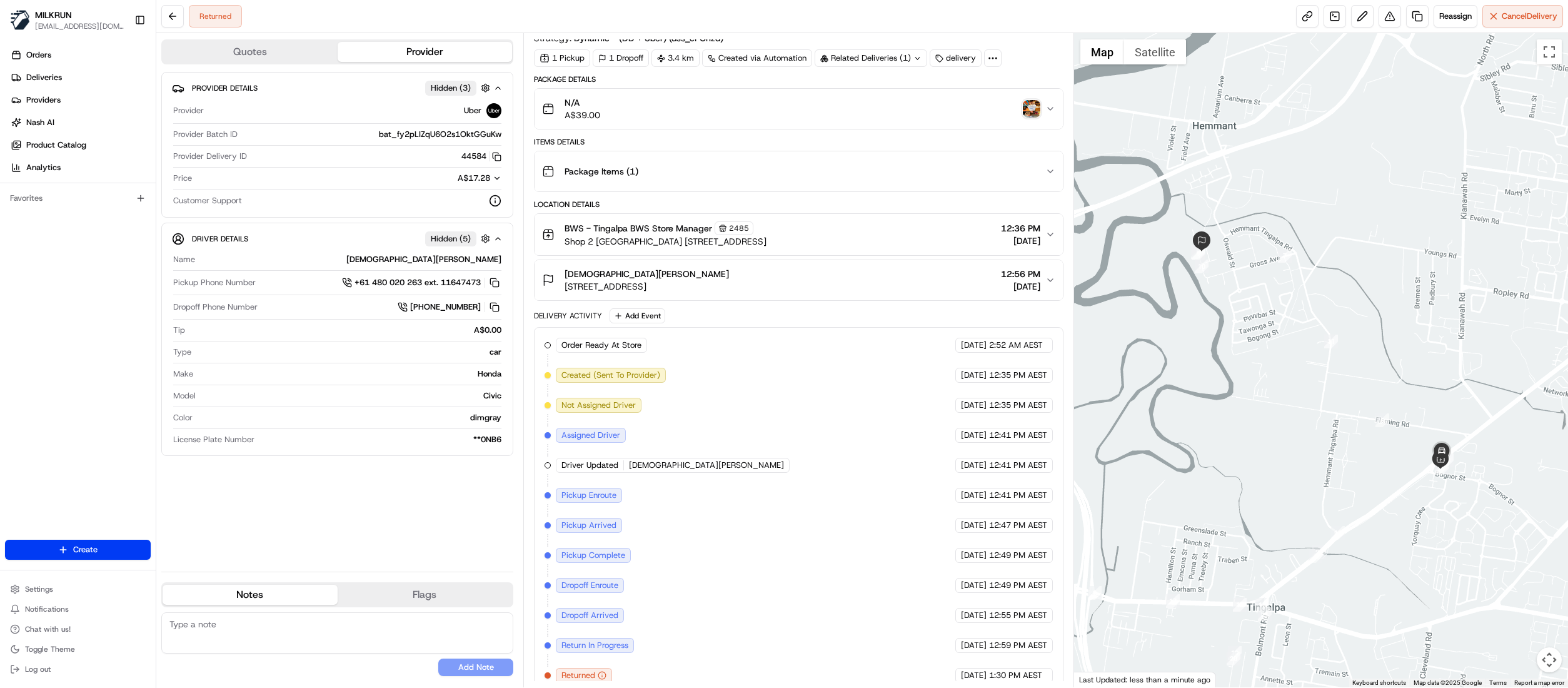
scroll to position [58, 0]
